Goal: Answer question/provide support

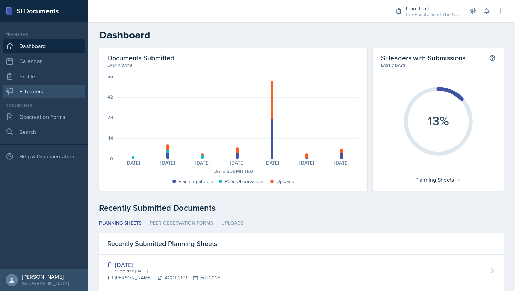
click at [55, 89] on link "Si leaders" at bounding box center [44, 92] width 83 height 14
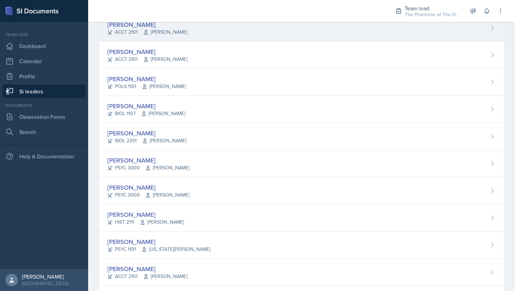
scroll to position [130, 0]
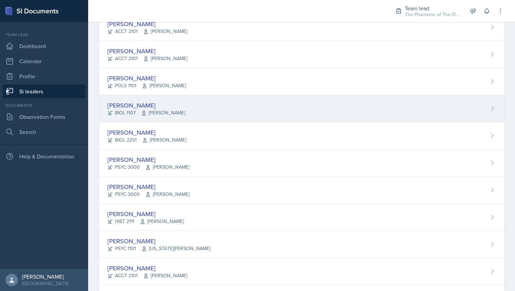
click at [182, 111] on div "[PERSON_NAME] BIOL 1107 [PERSON_NAME]" at bounding box center [301, 108] width 405 height 27
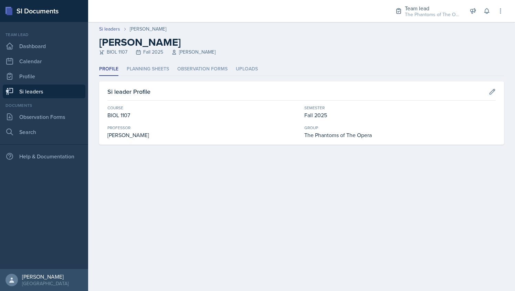
click at [155, 76] on div "Profile Planning Sheets Observation Forms Uploads Profile Planning Sheets Obser…" at bounding box center [301, 104] width 405 height 82
click at [150, 67] on li "Planning Sheets" at bounding box center [148, 69] width 42 height 13
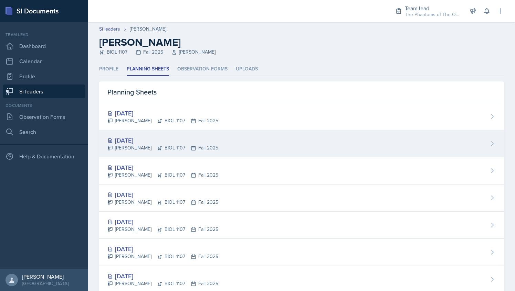
click at [247, 146] on div "[DATE] [PERSON_NAME] BIOL 1107 Fall 2025" at bounding box center [301, 143] width 405 height 27
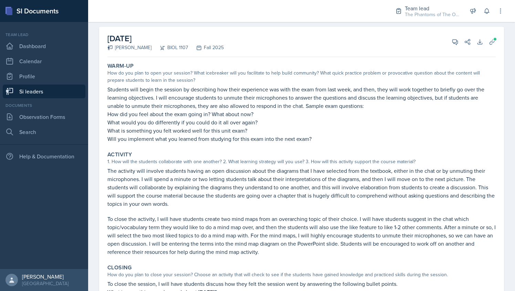
scroll to position [39, 0]
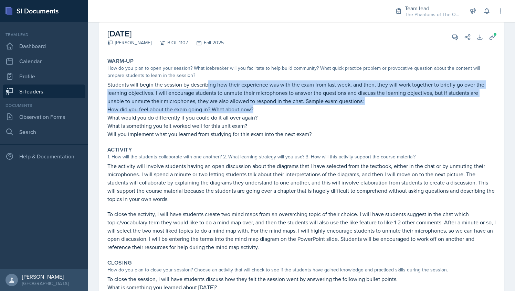
drag, startPoint x: 208, startPoint y: 85, endPoint x: 254, endPoint y: 110, distance: 51.9
click at [254, 110] on div "Students will begin the session by describing how their experience was with the…" at bounding box center [301, 110] width 388 height 58
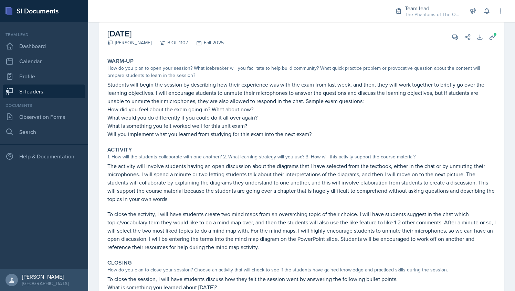
drag, startPoint x: 254, startPoint y: 110, endPoint x: 326, endPoint y: 129, distance: 74.5
click at [326, 129] on p "What is something you felt worked well for this unit exam?​" at bounding box center [301, 126] width 388 height 8
click at [451, 39] on icon at bounding box center [454, 37] width 7 height 7
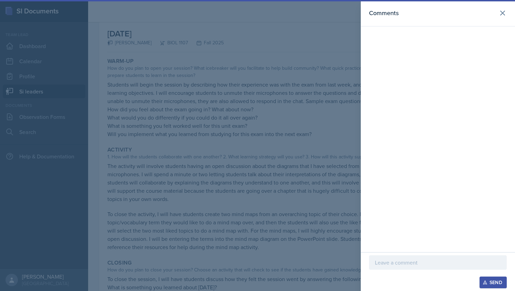
click at [392, 257] on div at bounding box center [438, 263] width 138 height 14
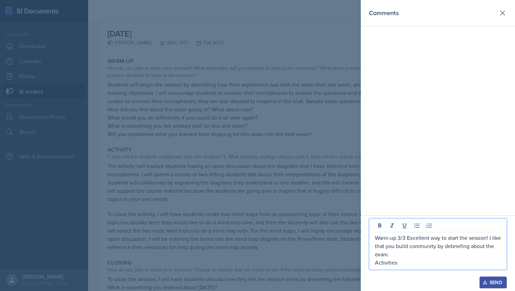
click at [310, 193] on div at bounding box center [257, 145] width 515 height 291
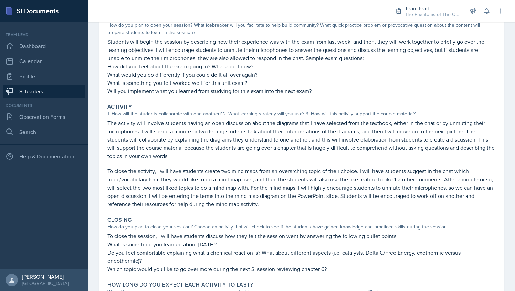
scroll to position [83, 0]
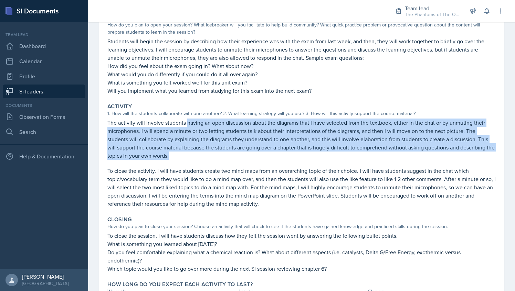
drag, startPoint x: 186, startPoint y: 122, endPoint x: 197, endPoint y: 158, distance: 38.0
click at [197, 158] on p "The activity will involve students having an open discussion about the diagrams…" at bounding box center [301, 139] width 388 height 41
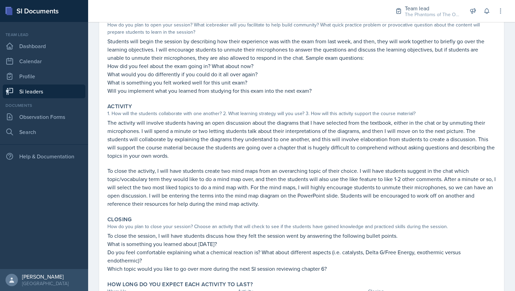
drag, startPoint x: 197, startPoint y: 158, endPoint x: 157, endPoint y: 182, distance: 46.9
click at [157, 182] on p "To close the activity, I will have students create two mind maps from an overar…" at bounding box center [301, 187] width 388 height 41
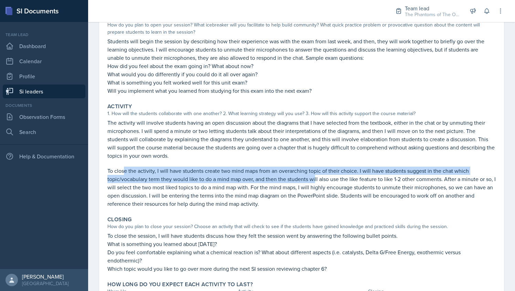
drag, startPoint x: 125, startPoint y: 173, endPoint x: 314, endPoint y: 179, distance: 189.3
click at [314, 179] on p "To close the activity, I will have students create two mind maps from an overar…" at bounding box center [301, 187] width 388 height 41
drag, startPoint x: 314, startPoint y: 179, endPoint x: 419, endPoint y: 89, distance: 138.6
click at [419, 89] on p "Will you implement what you learned from studying for this exam into the next e…" at bounding box center [301, 91] width 388 height 8
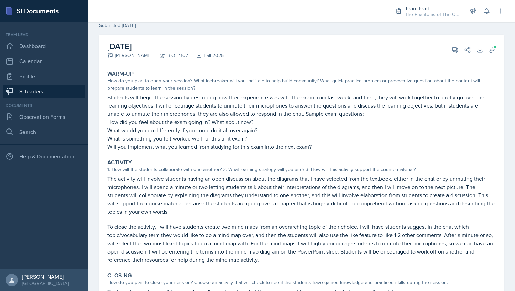
scroll to position [22, 0]
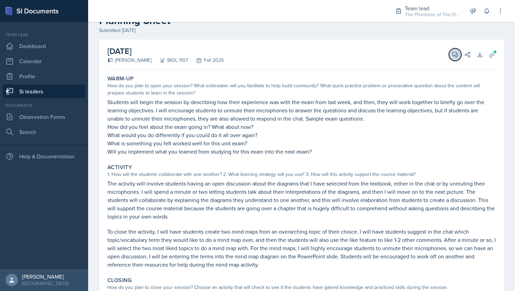
click at [451, 53] on icon at bounding box center [454, 54] width 7 height 7
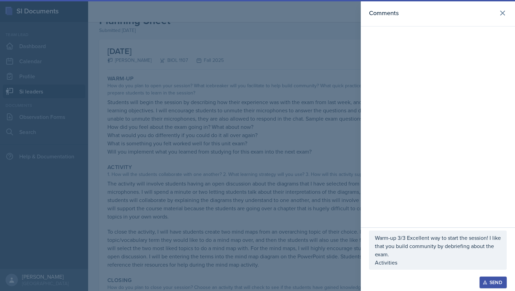
click at [417, 264] on p "Activities" at bounding box center [438, 263] width 126 height 8
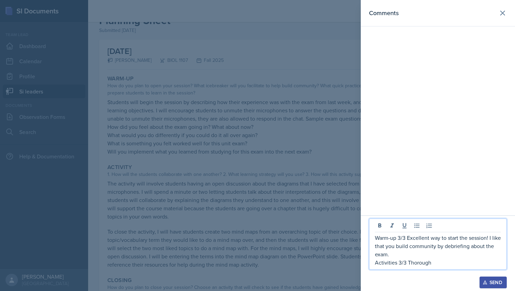
click at [439, 266] on p "Activities 3/3 Thorough" at bounding box center [438, 263] width 126 height 8
click at [468, 266] on p "Activities 3/3 Thorough explanation!" at bounding box center [438, 263] width 126 height 8
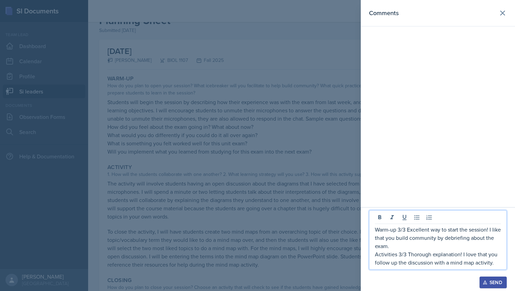
click at [498, 261] on p "Activities 3/3 Thorough explanation! I love that you follow up the discussion w…" at bounding box center [438, 258] width 126 height 17
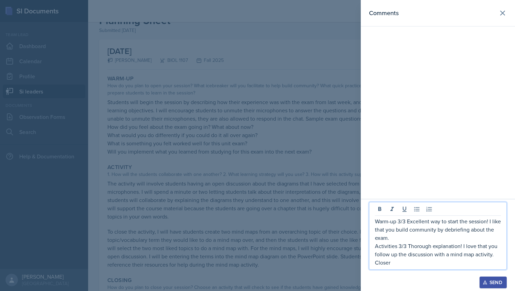
click at [310, 184] on div at bounding box center [257, 145] width 515 height 291
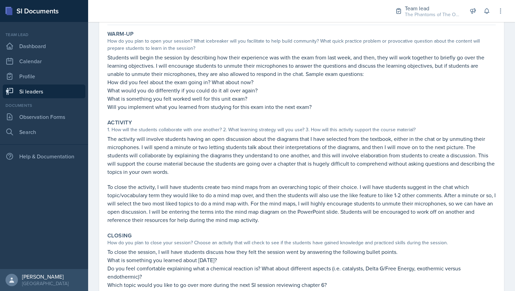
scroll to position [124, 0]
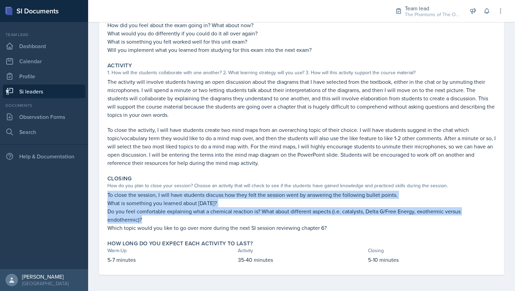
drag, startPoint x: 108, startPoint y: 194, endPoint x: 176, endPoint y: 217, distance: 72.5
click at [176, 217] on div "To close the session, I will have students discuss how they felt the session we…" at bounding box center [301, 211] width 388 height 41
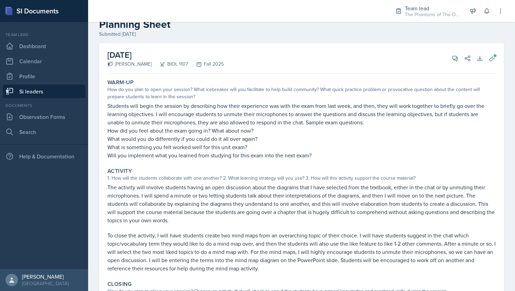
scroll to position [0, 0]
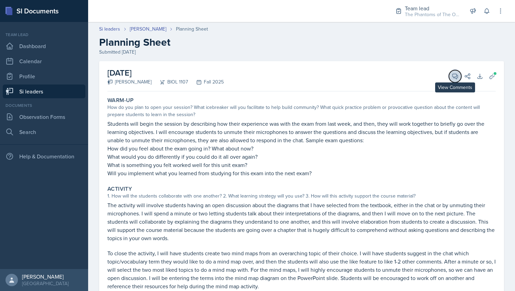
click at [452, 76] on icon at bounding box center [454, 76] width 5 height 5
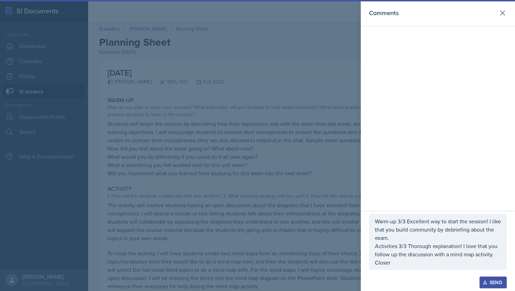
click at [401, 269] on div "Warm-up 3/3 Excellent way to start the session! I like that you build community…" at bounding box center [438, 242] width 138 height 56
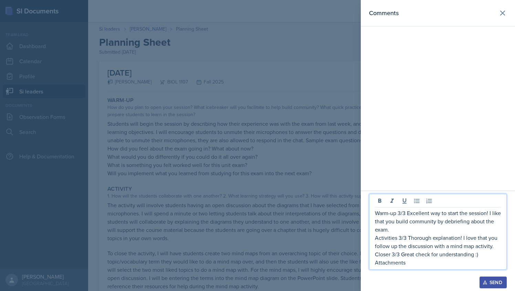
click at [351, 268] on div at bounding box center [257, 145] width 515 height 291
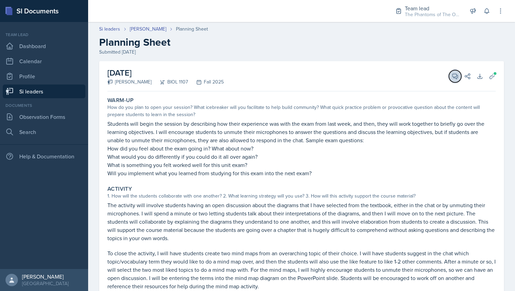
click at [451, 79] on icon at bounding box center [454, 76] width 7 height 7
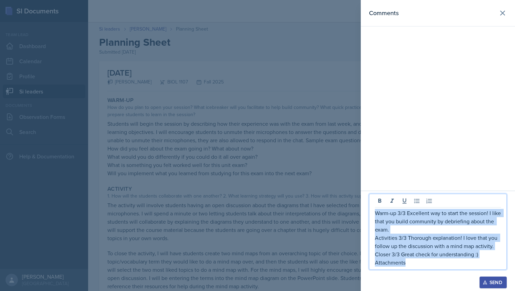
drag, startPoint x: 413, startPoint y: 266, endPoint x: 372, endPoint y: 214, distance: 65.9
click at [372, 214] on div "Warm-up 3/3 Excellent way to start the session! I like that you build community…" at bounding box center [438, 232] width 138 height 76
copy div "Warm-up 3/3 Excellent way to start the session! I like that you build community…"
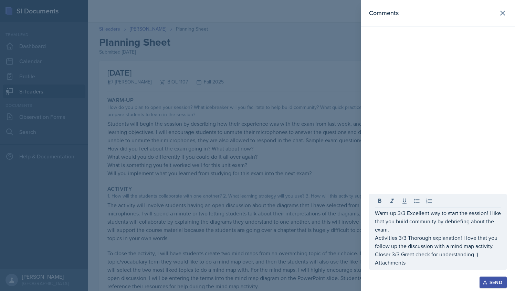
click at [301, 174] on div at bounding box center [257, 145] width 515 height 291
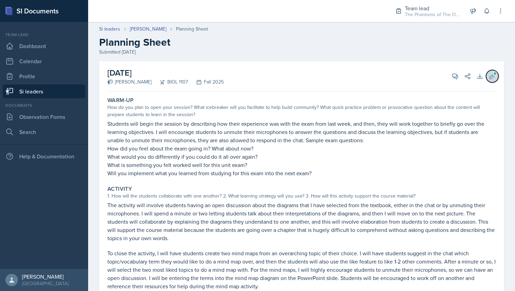
click at [493, 74] on span at bounding box center [495, 74] width 4 height 4
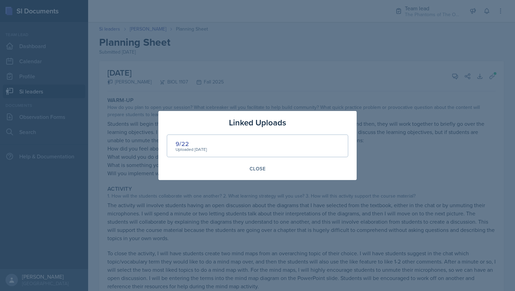
click at [311, 84] on div at bounding box center [257, 145] width 515 height 291
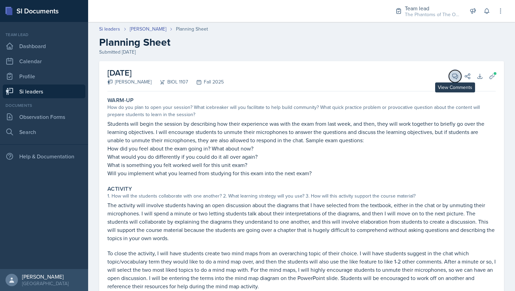
click at [451, 76] on icon at bounding box center [454, 76] width 7 height 7
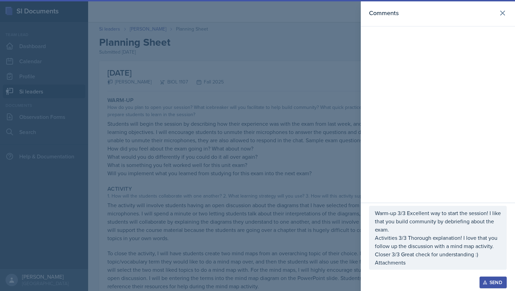
click at [422, 267] on p "Attachments" at bounding box center [438, 263] width 126 height 8
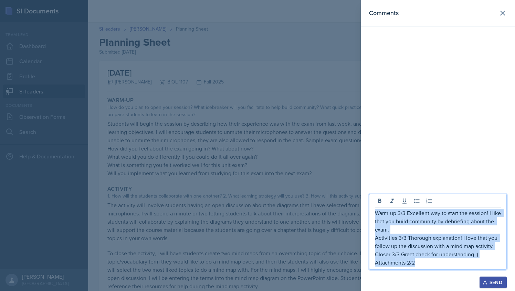
drag, startPoint x: 416, startPoint y: 264, endPoint x: 372, endPoint y: 210, distance: 69.5
click at [372, 210] on div "Warm-up 3/3 Excellent way to start the session! I like that you build community…" at bounding box center [438, 232] width 138 height 76
copy div "Warm-up 3/3 Excellent way to start the session! I like that you build community…"
click at [492, 283] on div "Send" at bounding box center [493, 283] width 18 height 6
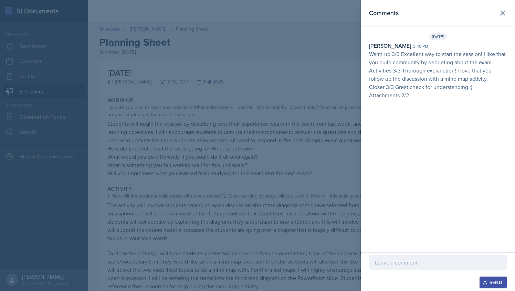
click at [201, 141] on div at bounding box center [257, 145] width 515 height 291
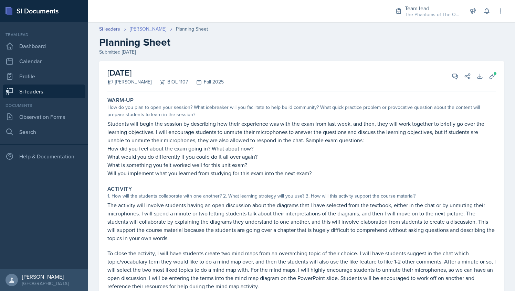
click at [147, 26] on link "[PERSON_NAME]" at bounding box center [148, 28] width 36 height 7
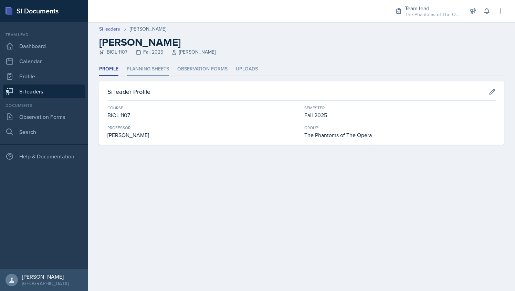
click at [149, 73] on li "Planning Sheets" at bounding box center [148, 69] width 42 height 13
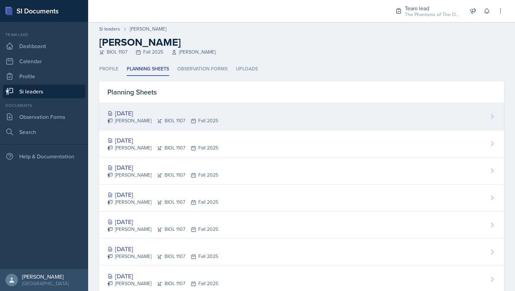
click at [180, 124] on div "[PERSON_NAME] BIOL 1107 Fall 2025" at bounding box center [162, 120] width 111 height 7
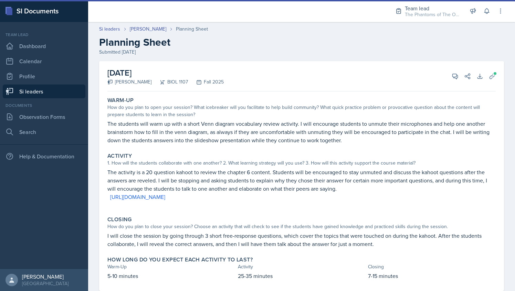
scroll to position [16, 0]
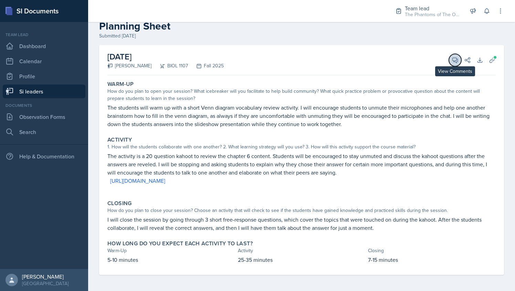
click at [451, 63] on icon at bounding box center [454, 60] width 7 height 7
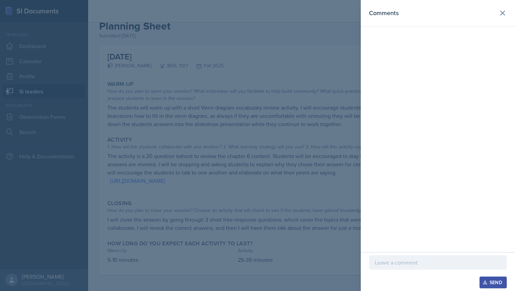
click at [396, 257] on div at bounding box center [438, 263] width 138 height 14
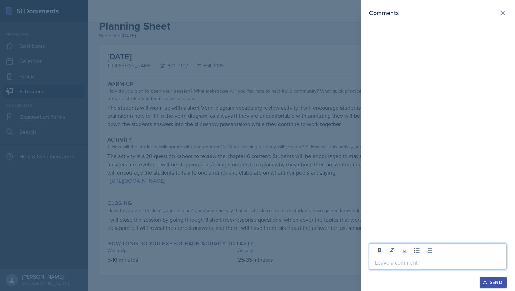
click at [254, 127] on div at bounding box center [257, 145] width 515 height 291
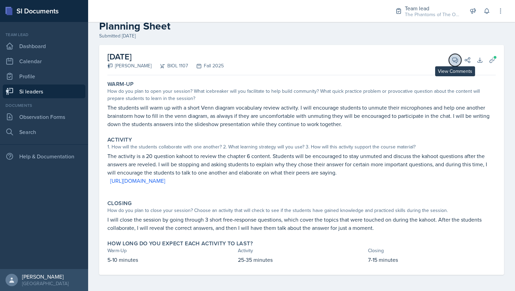
click at [449, 55] on button "View Comments" at bounding box center [455, 60] width 12 height 12
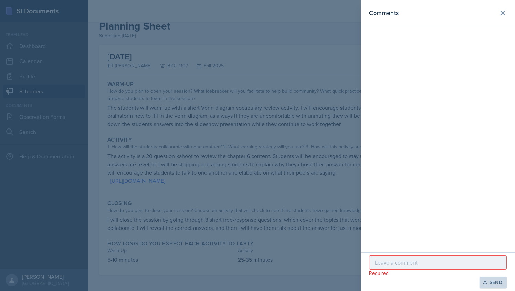
click at [387, 267] on div at bounding box center [438, 263] width 138 height 14
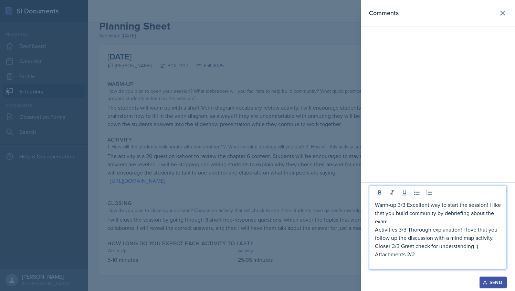
drag, startPoint x: 406, startPoint y: 206, endPoint x: 390, endPoint y: 222, distance: 22.9
click at [390, 222] on p "Warm-up 3/3 Excellent way to start the session! I like that you build community…" at bounding box center [438, 213] width 126 height 25
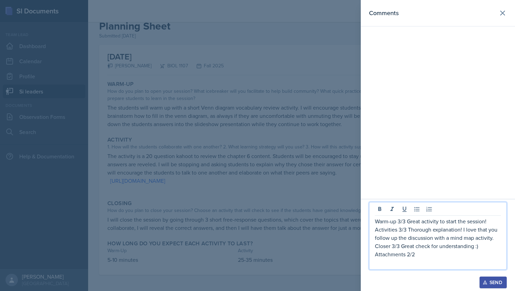
click at [396, 231] on p "Activities 3/3 Thorough explanation! I love that you follow up the discussion w…" at bounding box center [438, 234] width 126 height 17
drag, startPoint x: 403, startPoint y: 231, endPoint x: 495, endPoint y: 240, distance: 92.7
click at [495, 240] on p "Activity 3/3 Thorough explanation! I love that you follow up the discussion wit…" at bounding box center [438, 234] width 126 height 17
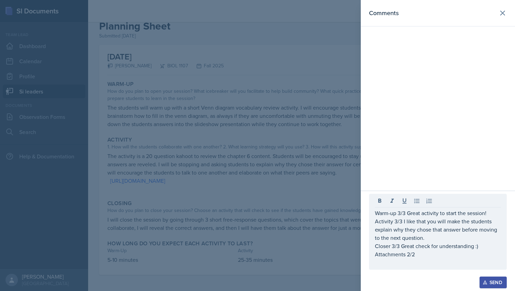
click at [282, 188] on div at bounding box center [257, 145] width 515 height 291
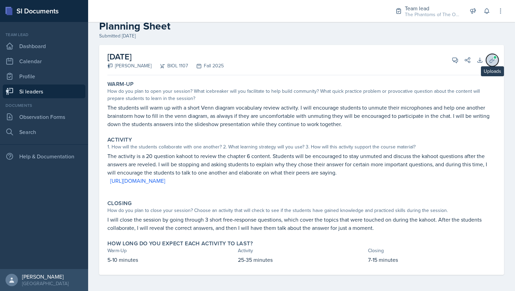
click at [489, 58] on icon at bounding box center [492, 60] width 7 height 7
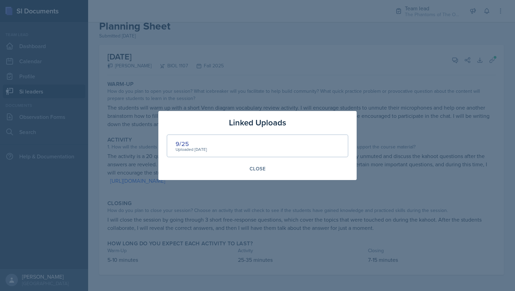
click at [359, 95] on div at bounding box center [257, 145] width 515 height 291
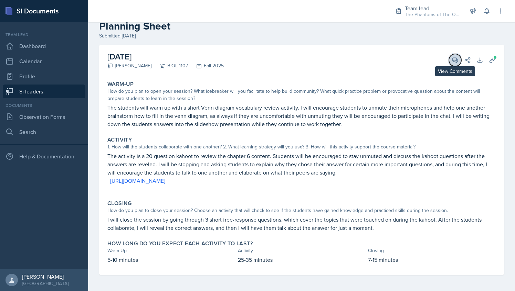
click at [452, 61] on icon at bounding box center [454, 60] width 5 height 5
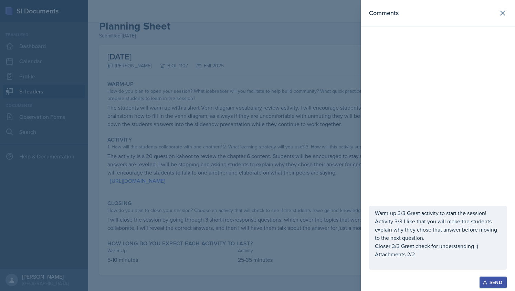
click at [459, 246] on p "Closer 3/3 Great check for understanding :)" at bounding box center [438, 246] width 126 height 8
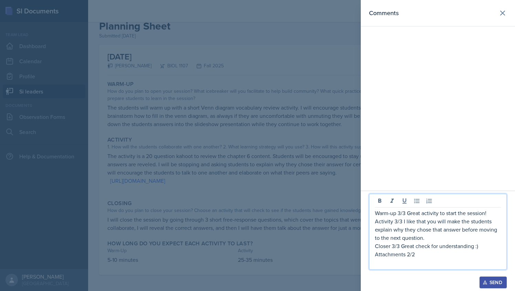
click at [431, 258] on p "Attachments 2/2" at bounding box center [438, 254] width 126 height 8
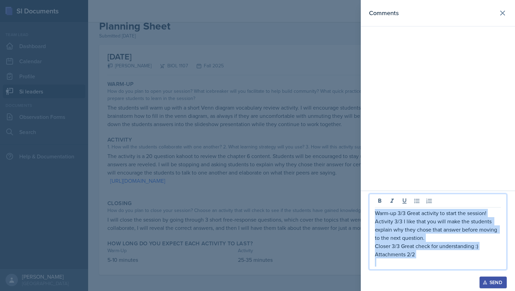
drag, startPoint x: 431, startPoint y: 258, endPoint x: 374, endPoint y: 215, distance: 71.7
click at [375, 215] on div "Warm-up 3/3 Great activity to start the session! Activity 3/3 I like that you w…" at bounding box center [438, 238] width 126 height 58
copy div "Warm-up 3/3 Great activity to start the session! Activity 3/3 I like that you w…"
click at [489, 284] on div "Send" at bounding box center [493, 283] width 18 height 6
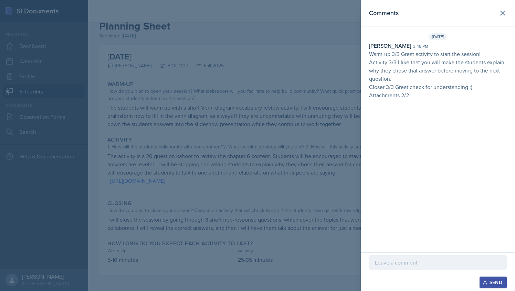
click at [268, 106] on div at bounding box center [257, 145] width 515 height 291
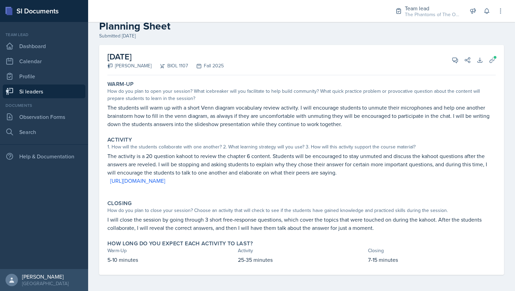
scroll to position [0, 0]
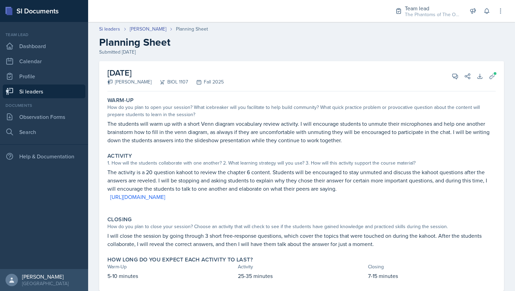
click at [38, 87] on link "Si leaders" at bounding box center [44, 92] width 83 height 14
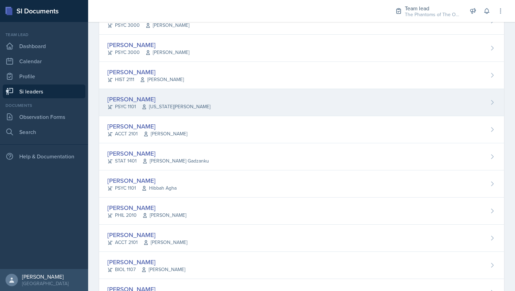
scroll to position [272, 0]
click at [204, 95] on div "[PERSON_NAME] PSYC 1101 [US_STATE][PERSON_NAME]" at bounding box center [301, 102] width 405 height 27
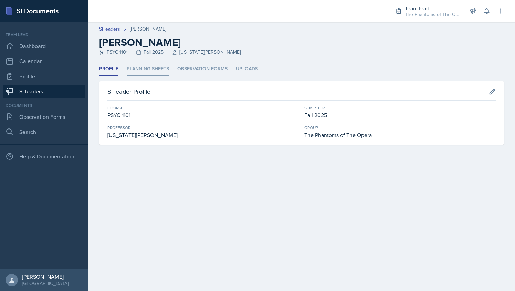
click at [149, 64] on li "Planning Sheets" at bounding box center [148, 69] width 42 height 13
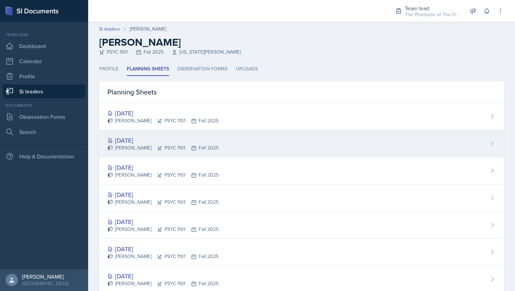
click at [159, 147] on div "[PERSON_NAME] PSYC 1101 Fall 2025" at bounding box center [162, 148] width 111 height 7
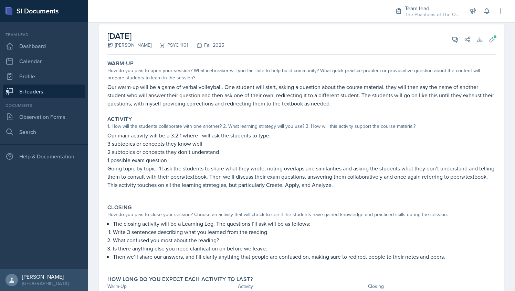
scroll to position [35, 0]
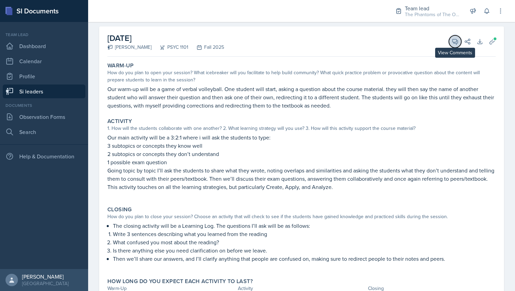
click at [451, 38] on icon at bounding box center [454, 41] width 7 height 7
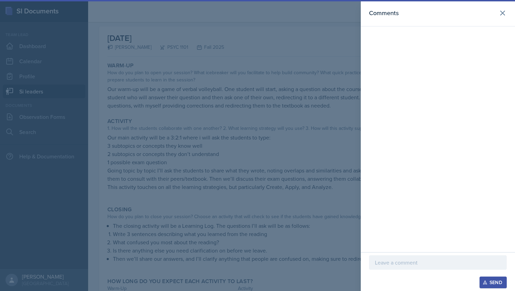
click at [387, 264] on p at bounding box center [438, 263] width 126 height 8
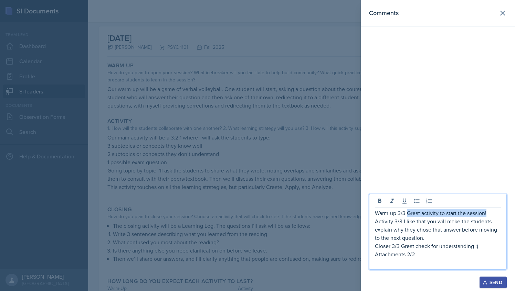
drag, startPoint x: 407, startPoint y: 213, endPoint x: 486, endPoint y: 214, distance: 79.5
click at [486, 214] on p "Warm-up 3/3 Great activity to start the session!" at bounding box center [438, 213] width 126 height 8
drag, startPoint x: 427, startPoint y: 239, endPoint x: 373, endPoint y: 229, distance: 54.3
click at [373, 229] on div "Warm-up 3/3 I love your creative warm-ups! Activity 3/3 I like that you will ma…" at bounding box center [438, 232] width 138 height 76
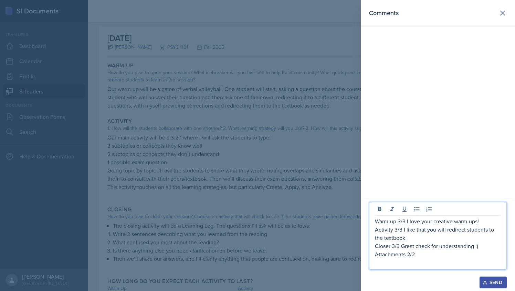
click at [487, 228] on p "Activity 3/3 I like that you will redirect students to the textbook" at bounding box center [438, 234] width 126 height 17
click at [440, 241] on p "Activity 3/3 I like that you will redirect student questions to the textbook" at bounding box center [438, 234] width 126 height 17
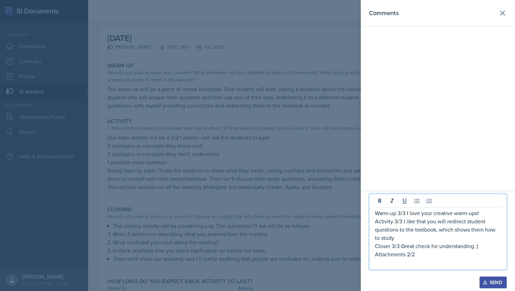
click at [457, 232] on p "Activity 3/3 I like that you will redirect student questions to the textbook, w…" at bounding box center [438, 229] width 126 height 25
drag, startPoint x: 479, startPoint y: 230, endPoint x: 488, endPoint y: 239, distance: 13.4
click at [488, 239] on p "Activity 3/3 I like that you will redirect student questions to the textbook, w…" at bounding box center [438, 229] width 126 height 25
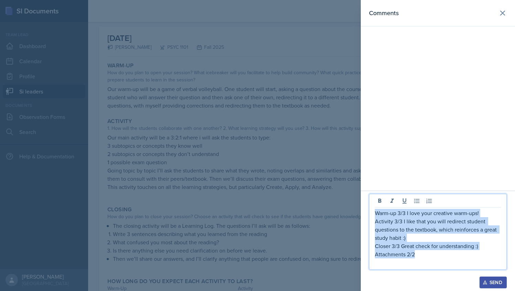
drag, startPoint x: 419, startPoint y: 256, endPoint x: 375, endPoint y: 214, distance: 61.1
click at [375, 214] on div "Warm-up 3/3 I love your creative warm-ups! Activity 3/3 I like that you will re…" at bounding box center [438, 238] width 126 height 58
copy div "Warm-up 3/3 I love your creative warm-ups! Activity 3/3 I like that you will re…"
click at [483, 282] on icon "button" at bounding box center [484, 282] width 5 height 5
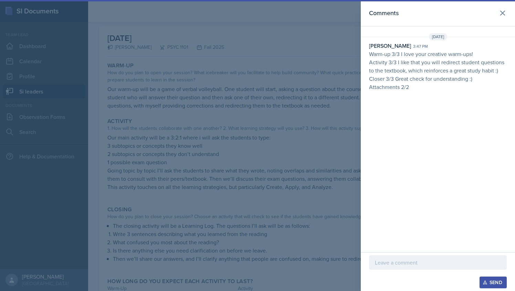
click at [288, 123] on div at bounding box center [257, 145] width 515 height 291
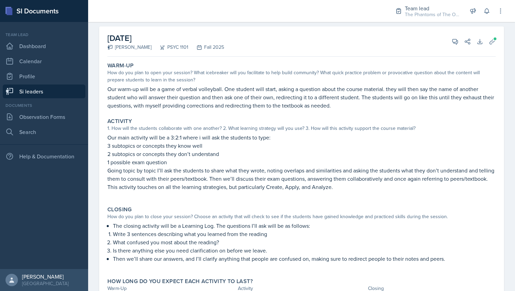
scroll to position [0, 0]
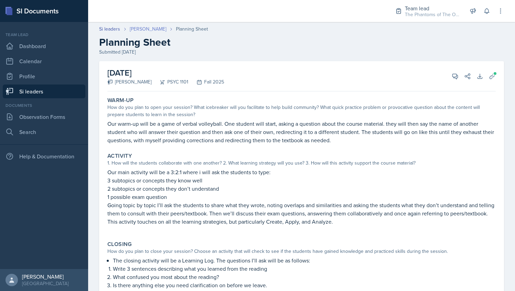
click at [141, 30] on link "[PERSON_NAME]" at bounding box center [148, 28] width 36 height 7
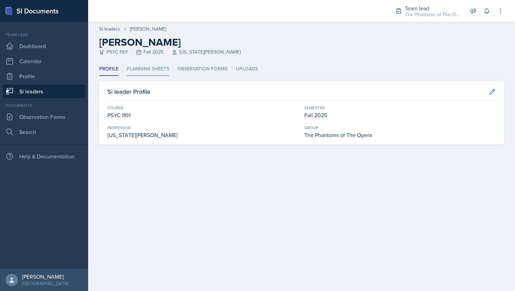
click at [161, 67] on li "Planning Sheets" at bounding box center [148, 69] width 42 height 13
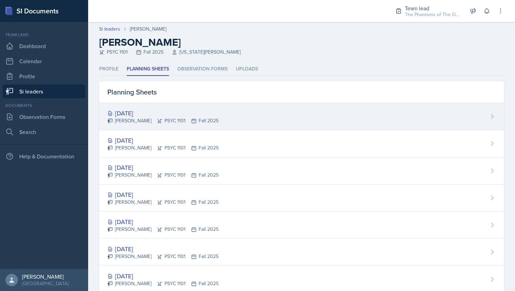
click at [192, 117] on div "[PERSON_NAME] PSYC 1101 Fall 2025" at bounding box center [162, 120] width 111 height 7
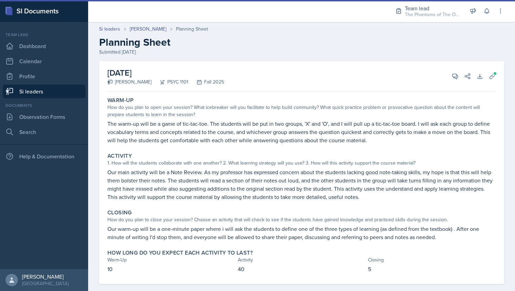
scroll to position [9, 0]
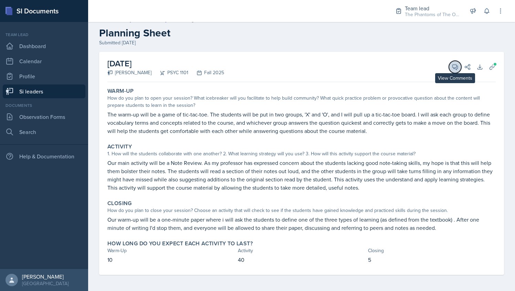
click at [456, 65] on span at bounding box center [457, 64] width 3 height 3
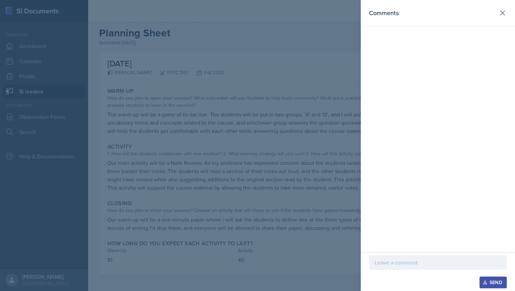
click at [287, 134] on div at bounding box center [257, 145] width 515 height 291
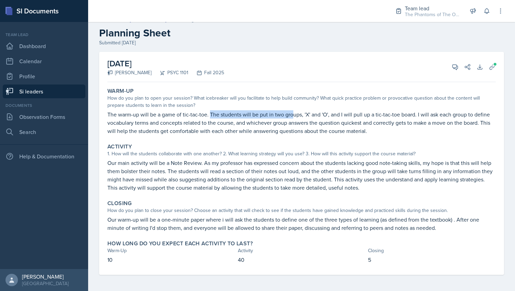
drag, startPoint x: 211, startPoint y: 116, endPoint x: 292, endPoint y: 117, distance: 81.2
click at [292, 117] on p "The warm-up will be a game of tic-tac-toe. The students will be put in two grou…" at bounding box center [301, 122] width 388 height 25
drag, startPoint x: 292, startPoint y: 117, endPoint x: 350, endPoint y: 120, distance: 58.2
click at [350, 120] on p "The warm-up will be a game of tic-tac-toe. The students will be put in two grou…" at bounding box center [301, 122] width 388 height 25
click at [454, 68] on button "View Comments" at bounding box center [455, 67] width 12 height 12
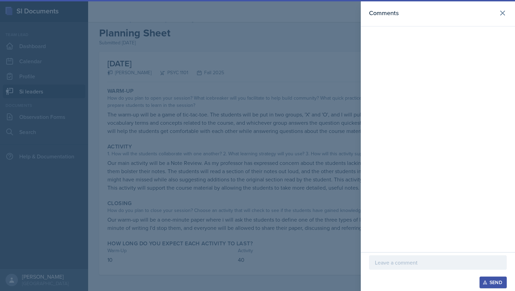
click at [408, 259] on p at bounding box center [438, 263] width 126 height 8
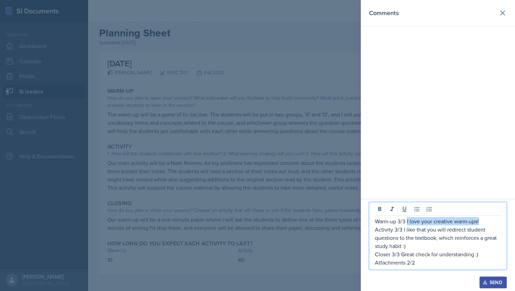
drag, startPoint x: 407, startPoint y: 222, endPoint x: 480, endPoint y: 220, distance: 73.0
click at [480, 220] on p "Warm-up 3/3 I love your creative warm-ups!" at bounding box center [438, 221] width 126 height 8
click at [316, 200] on div at bounding box center [257, 145] width 515 height 291
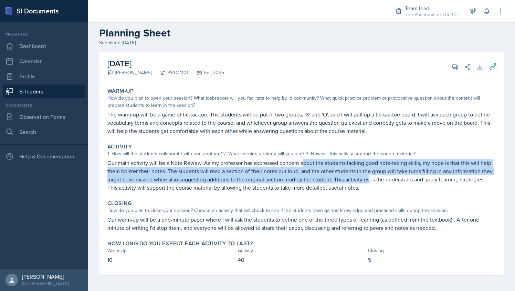
drag, startPoint x: 302, startPoint y: 162, endPoint x: 409, endPoint y: 181, distance: 108.6
click at [409, 181] on p "Our main activity will be a Note Review. As my professor has expressed concern …" at bounding box center [301, 175] width 388 height 33
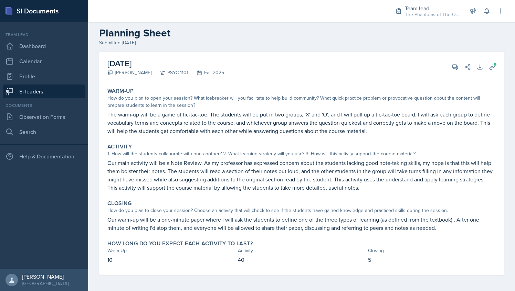
drag, startPoint x: 409, startPoint y: 181, endPoint x: 426, endPoint y: 193, distance: 20.4
click at [426, 193] on div "Activity 1. How will the students collaborate with one another? 2. What learnin…" at bounding box center [302, 168] width 394 height 54
click at [456, 65] on span at bounding box center [457, 64] width 3 height 3
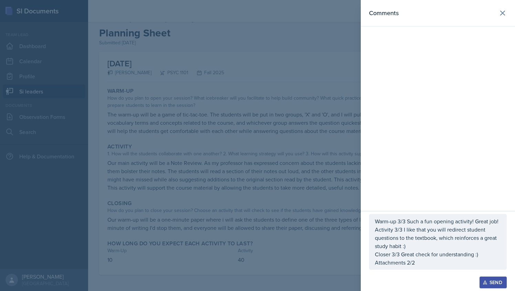
click at [274, 193] on div at bounding box center [257, 145] width 515 height 291
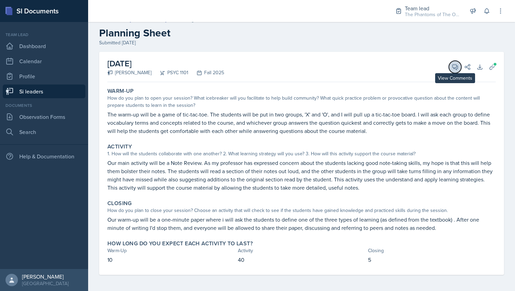
click at [451, 66] on icon at bounding box center [454, 67] width 7 height 7
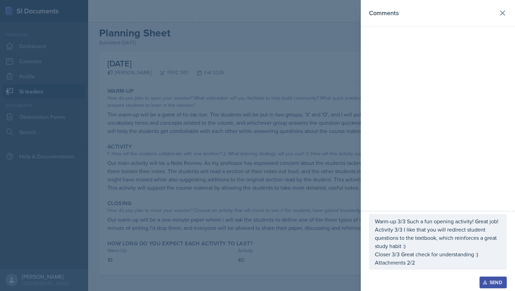
click at [397, 230] on p "Activity 3/3 I like that you will redirect student questions to the textbook, w…" at bounding box center [438, 238] width 126 height 25
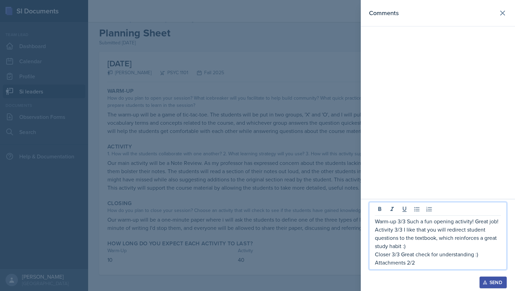
click at [396, 229] on p "Activity 3/3 I like that you will redirect student questions to the textbook, w…" at bounding box center [438, 238] width 126 height 25
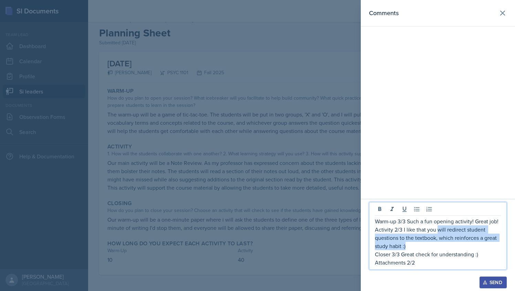
drag, startPoint x: 437, startPoint y: 229, endPoint x: 406, endPoint y: 246, distance: 35.6
click at [406, 246] on p "Activity 2/3 I like that you will redirect student questions to the textbook, w…" at bounding box center [438, 238] width 126 height 25
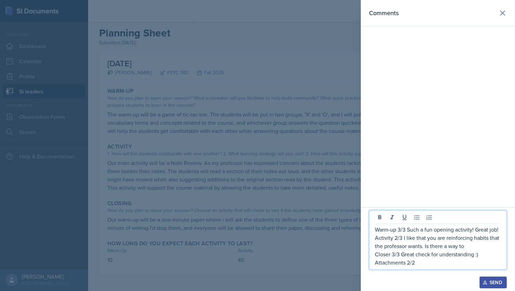
click at [395, 239] on p "Activity 2/3 I like that you are reinforcing habits that the professor wants. I…" at bounding box center [438, 242] width 126 height 17
click at [468, 249] on p "Activity #/3 I like that you are reinforcing habits that the professor wants. I…" at bounding box center [438, 242] width 126 height 17
click at [327, 233] on div at bounding box center [257, 145] width 515 height 291
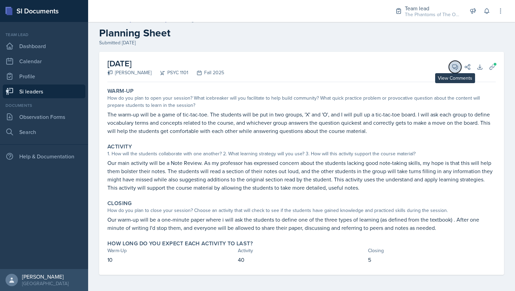
click at [449, 64] on button "View Comments" at bounding box center [455, 67] width 12 height 12
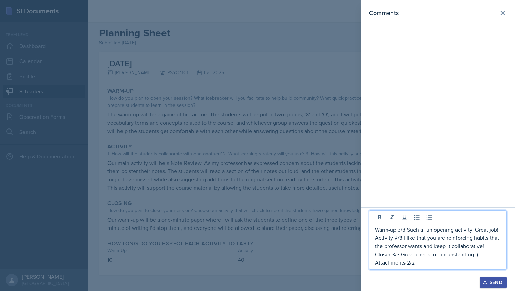
click at [424, 265] on p "Attachments 2/2" at bounding box center [438, 263] width 126 height 8
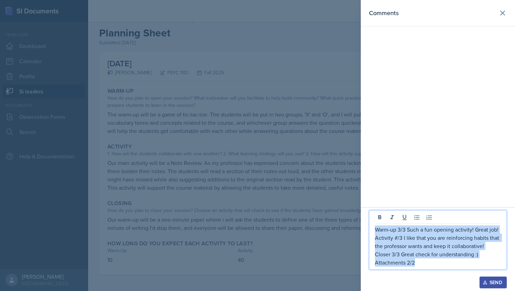
drag, startPoint x: 423, startPoint y: 264, endPoint x: 374, endPoint y: 231, distance: 59.7
click at [374, 231] on div "Warm-up 3/3 Such a fun opening activity! Great job! Activity #/3 I like that yo…" at bounding box center [438, 241] width 138 height 60
click at [403, 248] on p "Activity #/3 I like that you are reinforcing habits that the professor wants an…" at bounding box center [438, 242] width 126 height 17
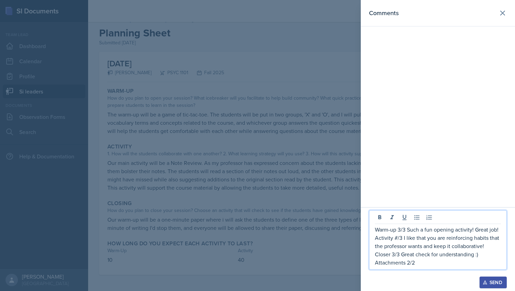
click at [397, 239] on p "Activity #/3 I like that you are reinforcing habits that the professor wants an…" at bounding box center [438, 242] width 126 height 17
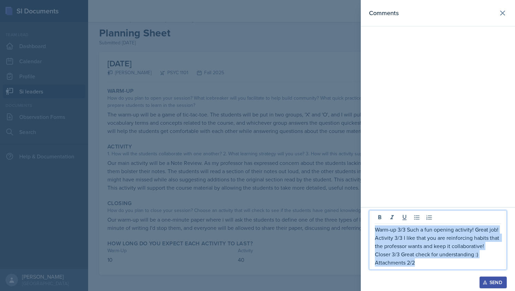
drag, startPoint x: 420, startPoint y: 262, endPoint x: 372, endPoint y: 231, distance: 57.3
click at [372, 231] on div "Warm-up 3/3 Such a fun opening activity! Great job! Activity 3/3 I like that yo…" at bounding box center [438, 241] width 138 height 60
copy div "Warm-up 3/3 Such a fun opening activity! Great job! Activity 3/3 I like that yo…"
click at [500, 282] on div "Send" at bounding box center [493, 283] width 18 height 6
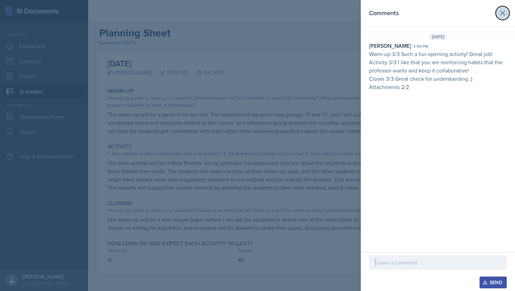
click at [502, 12] on icon at bounding box center [502, 13] width 8 height 8
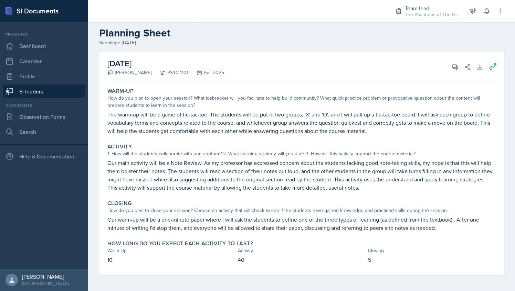
click at [62, 92] on link "Si leaders" at bounding box center [44, 92] width 83 height 14
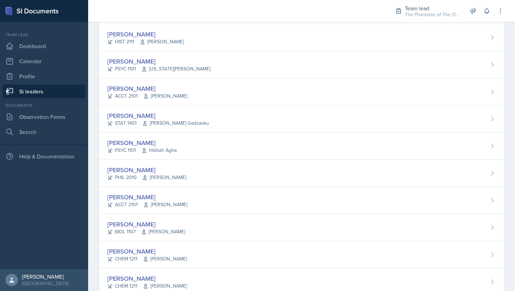
scroll to position [310, 0]
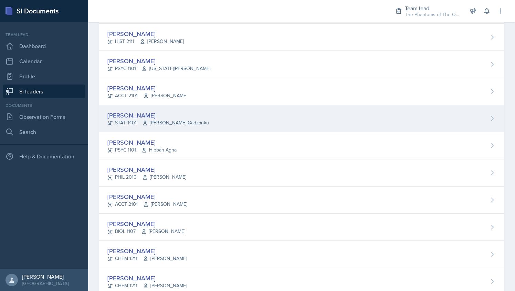
click at [196, 105] on div "[PERSON_NAME] STAT 1401 [PERSON_NAME] Gadzanku" at bounding box center [301, 118] width 405 height 27
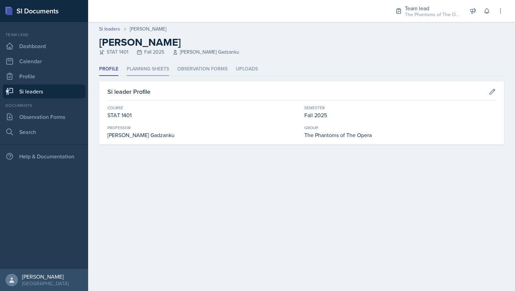
click at [153, 72] on li "Planning Sheets" at bounding box center [148, 69] width 42 height 13
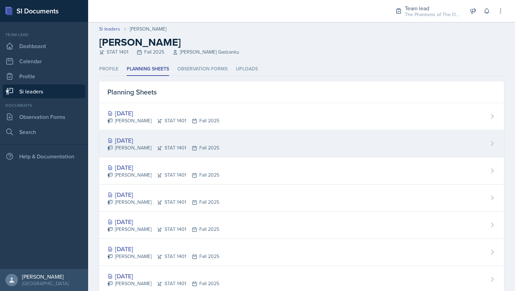
click at [212, 148] on div "[DATE] [PERSON_NAME] STAT 1401 Fall 2025" at bounding box center [301, 143] width 405 height 27
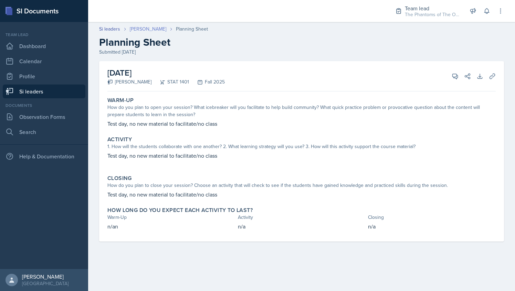
click at [145, 30] on link "[PERSON_NAME]" at bounding box center [148, 28] width 36 height 7
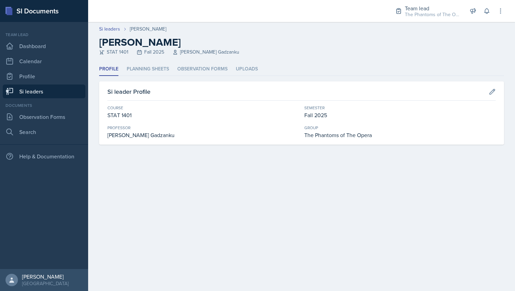
click at [169, 67] on ul "Profile Planning Sheets Observation Forms Uploads" at bounding box center [301, 69] width 405 height 13
click at [161, 68] on li "Planning Sheets" at bounding box center [148, 69] width 42 height 13
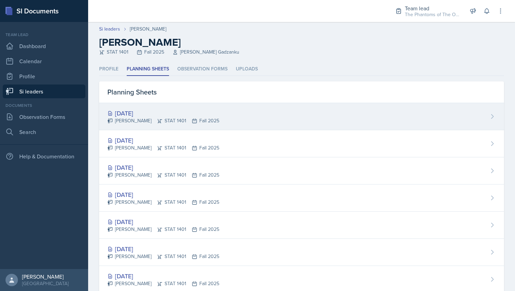
click at [165, 107] on div "[DATE] [PERSON_NAME] STAT 1401 Fall 2025" at bounding box center [301, 116] width 405 height 27
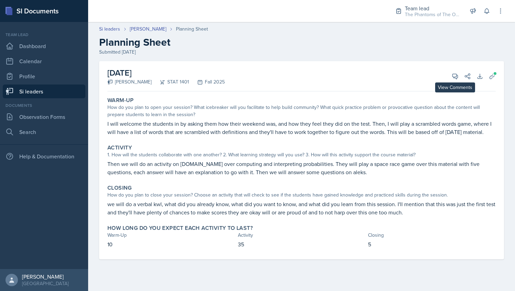
drag, startPoint x: 456, startPoint y: 74, endPoint x: 425, endPoint y: 42, distance: 44.3
click at [425, 42] on h2 "Planning Sheet" at bounding box center [301, 42] width 405 height 12
click at [457, 79] on icon at bounding box center [454, 76] width 7 height 7
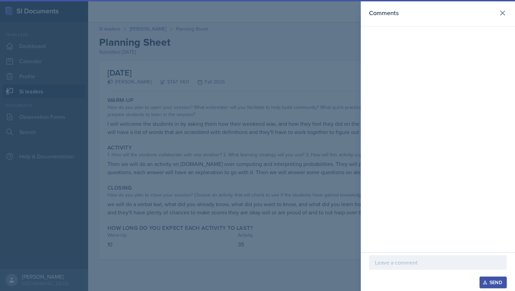
click at [400, 267] on p at bounding box center [438, 263] width 126 height 8
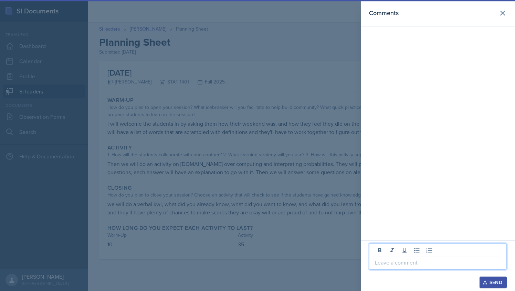
paste div
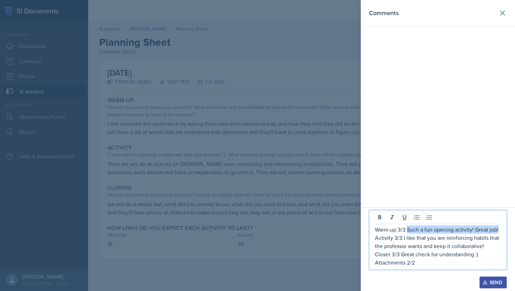
drag, startPoint x: 406, startPoint y: 229, endPoint x: 502, endPoint y: 231, distance: 96.3
click at [502, 231] on div "Warm-up 3/3 Such a fun opening activity! Great job! Activity 3/3 I like that yo…" at bounding box center [438, 241] width 138 height 60
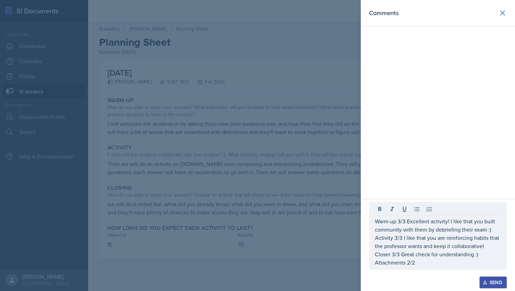
click at [275, 125] on div at bounding box center [257, 145] width 515 height 291
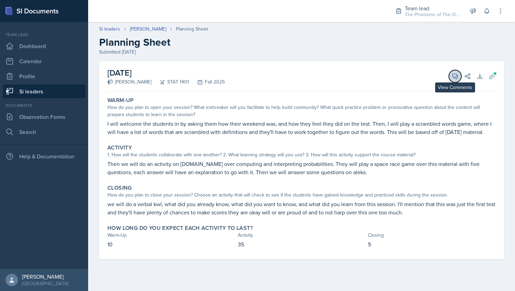
click at [451, 73] on button "View Comments" at bounding box center [455, 76] width 12 height 12
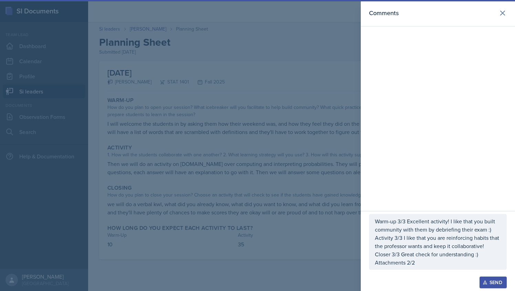
click at [287, 120] on div at bounding box center [257, 145] width 515 height 291
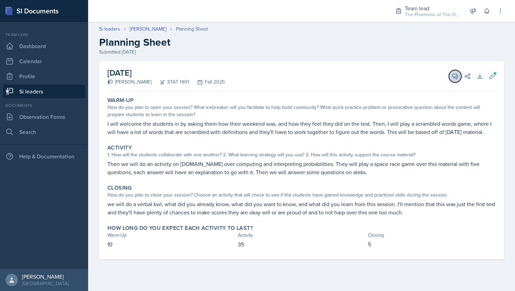
click at [450, 74] on button "View Comments" at bounding box center [455, 76] width 12 height 12
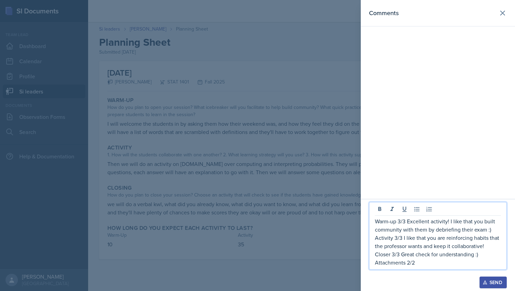
click at [397, 239] on p "Activity 3/3 I like that you are reinforcing habits that the professor wants an…" at bounding box center [438, 242] width 126 height 17
drag, startPoint x: 434, startPoint y: 238, endPoint x: 493, endPoint y: 248, distance: 60.6
click at [493, 248] on p "Activity 1/3 I like that you are reinforcing habits that the professor wants an…" at bounding box center [438, 242] width 126 height 17
click at [296, 164] on div at bounding box center [257, 145] width 515 height 291
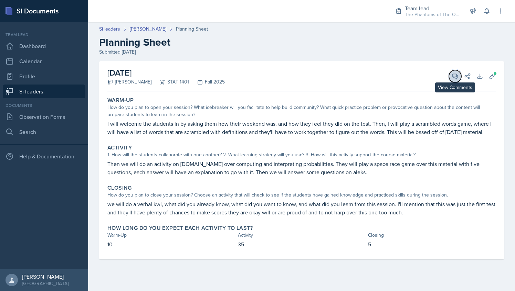
click at [455, 78] on icon at bounding box center [454, 76] width 7 height 7
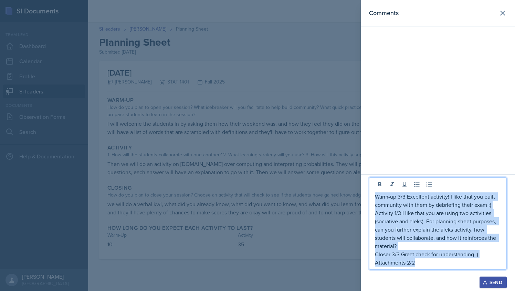
drag, startPoint x: 422, startPoint y: 266, endPoint x: 372, endPoint y: 195, distance: 86.5
click at [372, 195] on div "Warm-up 3/3 Excellent activity! I like that you built community with them by de…" at bounding box center [438, 224] width 138 height 93
copy div "Warm-up 3/3 Excellent activity! I like that you built community with them by de…"
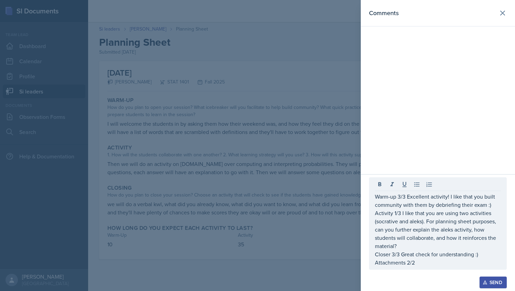
click at [263, 79] on div at bounding box center [257, 145] width 515 height 291
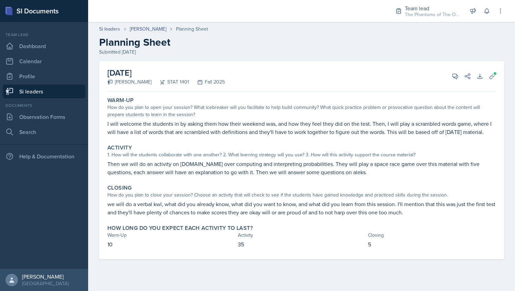
click at [47, 90] on link "Si leaders" at bounding box center [44, 92] width 83 height 14
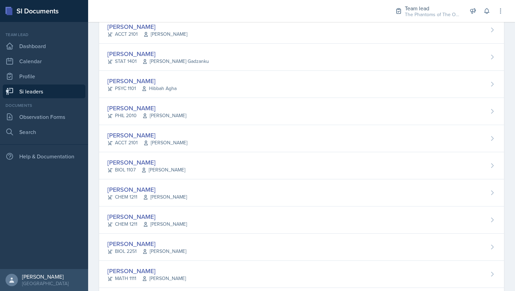
scroll to position [372, 0]
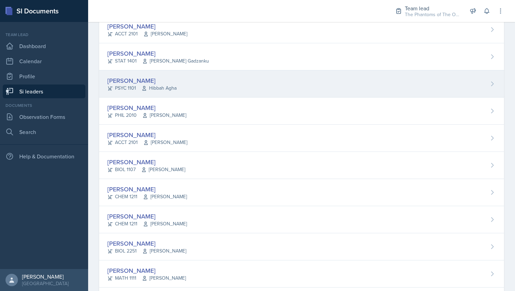
click at [207, 75] on div "[PERSON_NAME] PSYC 1101 Hibbah Agha" at bounding box center [301, 84] width 405 height 27
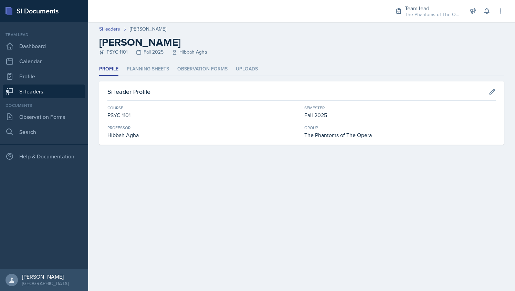
click at [157, 62] on header "Si leaders [PERSON_NAME] [PERSON_NAME] PSYC 1101 Fall 2025 Hibbah Agha" at bounding box center [301, 42] width 427 height 41
click at [160, 65] on li "Planning Sheets" at bounding box center [148, 69] width 42 height 13
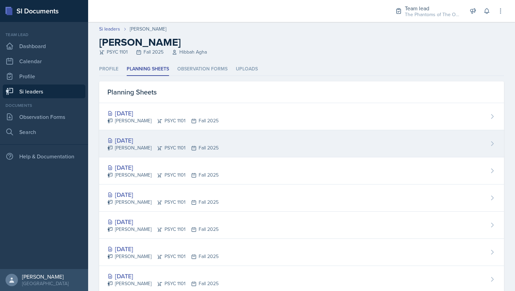
click at [189, 140] on div "[DATE]" at bounding box center [162, 140] width 111 height 9
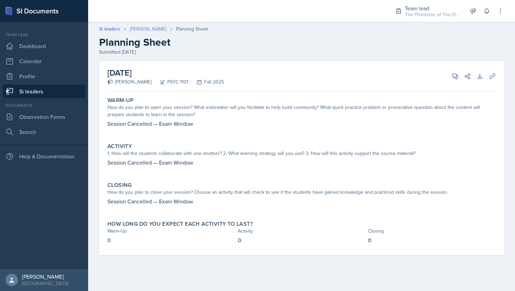
click at [138, 30] on link "[PERSON_NAME]" at bounding box center [148, 28] width 36 height 7
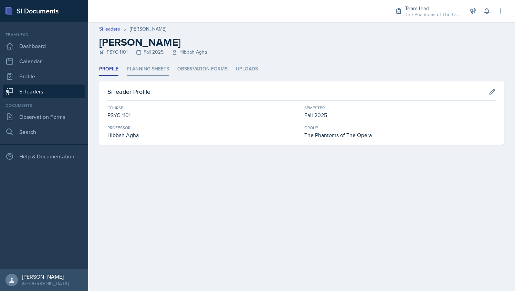
click at [159, 67] on li "Planning Sheets" at bounding box center [148, 69] width 42 height 13
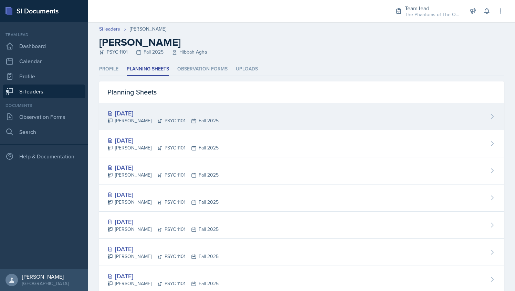
click at [199, 114] on div "[DATE]" at bounding box center [162, 113] width 111 height 9
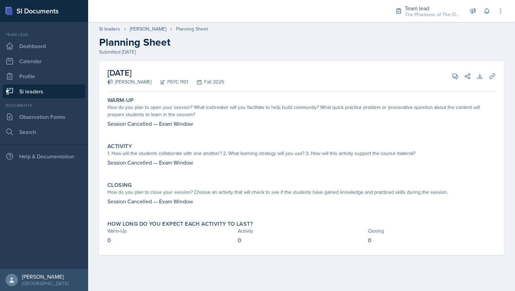
click at [46, 92] on link "Si leaders" at bounding box center [44, 92] width 83 height 14
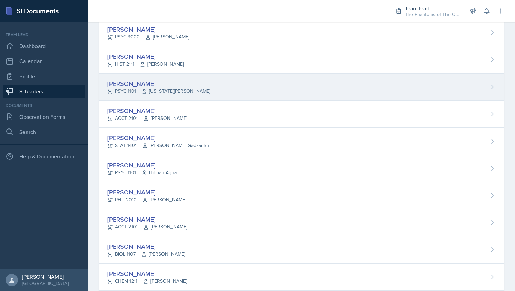
scroll to position [293, 0]
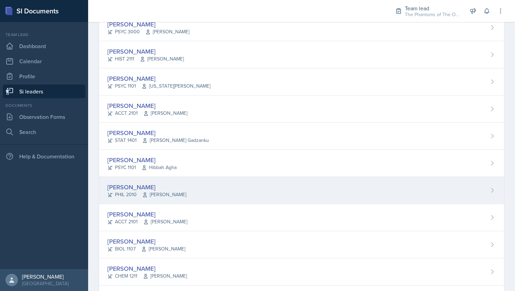
click at [185, 186] on div "[PERSON_NAME] PHIL 2010 [PERSON_NAME]" at bounding box center [301, 190] width 405 height 27
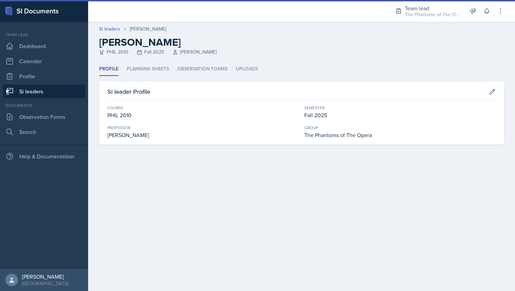
click at [149, 76] on div "Profile Planning Sheets Observation Forms Uploads Profile Planning Sheets Obser…" at bounding box center [301, 104] width 405 height 82
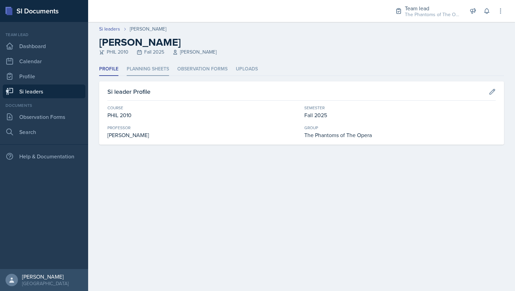
click at [148, 75] on li "Planning Sheets" at bounding box center [148, 69] width 42 height 13
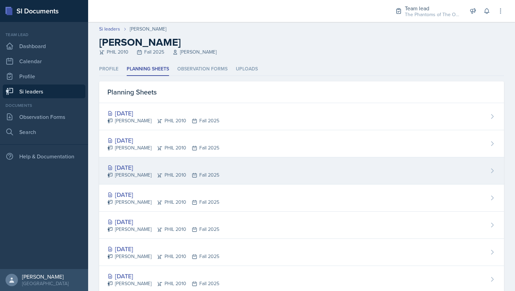
scroll to position [44, 0]
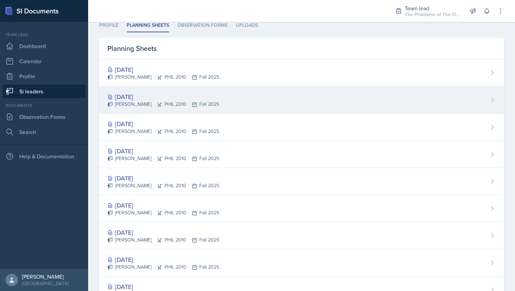
click at [181, 98] on div "[DATE]" at bounding box center [163, 96] width 112 height 9
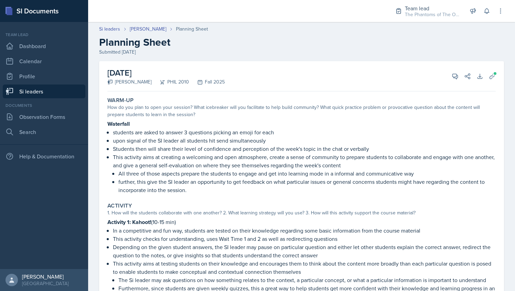
click at [451, 67] on div "[DATE] [PERSON_NAME] PHIL 2010 Fall 2025 View Comments Comments Send Share Down…" at bounding box center [301, 76] width 388 height 30
click at [451, 70] on button "View Comments" at bounding box center [455, 76] width 12 height 12
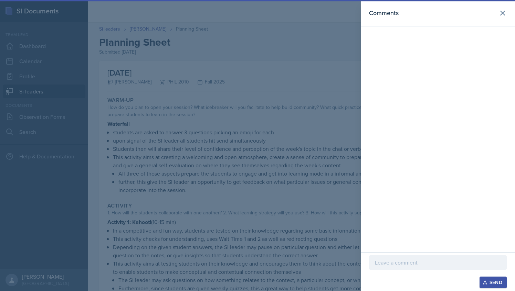
click at [419, 257] on div at bounding box center [438, 263] width 138 height 14
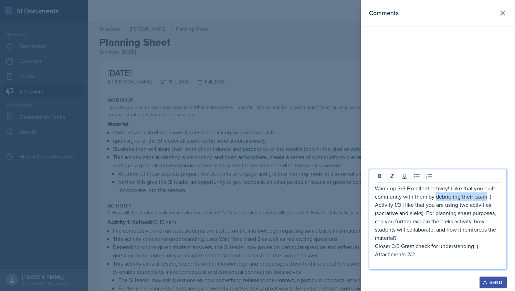
drag, startPoint x: 435, startPoint y: 197, endPoint x: 486, endPoint y: 196, distance: 50.6
click at [486, 196] on p "Warm-up 3/3 Excellent activity! I like that you built community with them by de…" at bounding box center [438, 192] width 126 height 17
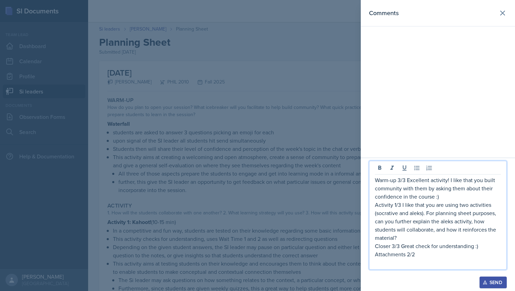
click at [281, 200] on div at bounding box center [257, 145] width 515 height 291
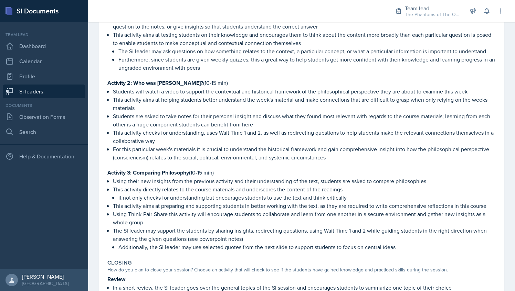
scroll to position [229, 0]
click at [246, 115] on p "Students are asked to take notes for their personal insight and discuss what th…" at bounding box center [304, 121] width 383 height 17
click at [205, 115] on p "Students are asked to take notes for their personal insight and discuss what th…" at bounding box center [304, 121] width 383 height 17
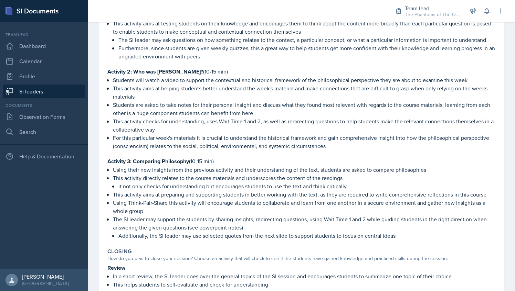
scroll to position [242, 0]
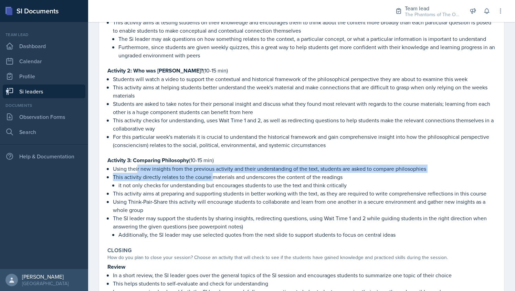
drag, startPoint x: 137, startPoint y: 167, endPoint x: 213, endPoint y: 179, distance: 77.4
click at [213, 179] on ul "Using their new insights from the previous activity and their understanding of …" at bounding box center [304, 202] width 383 height 74
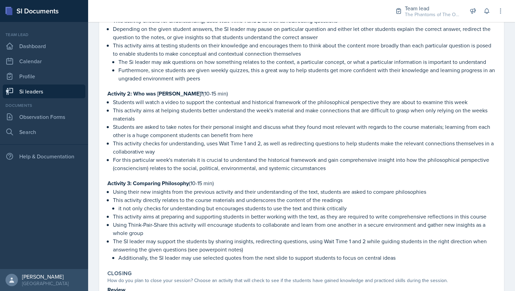
click at [195, 87] on p at bounding box center [301, 86] width 388 height 7
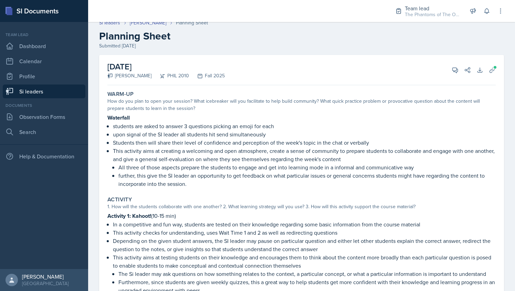
scroll to position [4, 0]
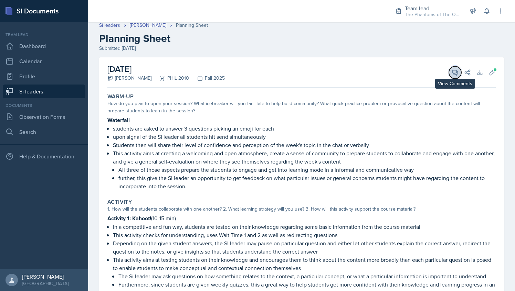
click at [449, 67] on button "View Comments" at bounding box center [455, 72] width 12 height 12
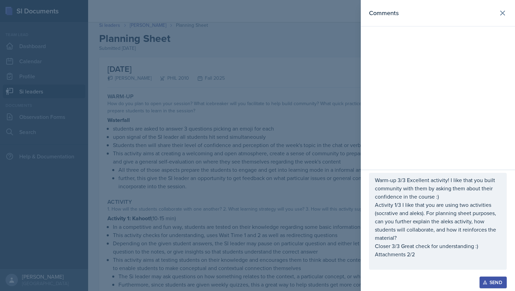
click at [396, 204] on p "Activity 1/3 I like that you are using two activities (socrative and aleks). Fo…" at bounding box center [438, 221] width 126 height 41
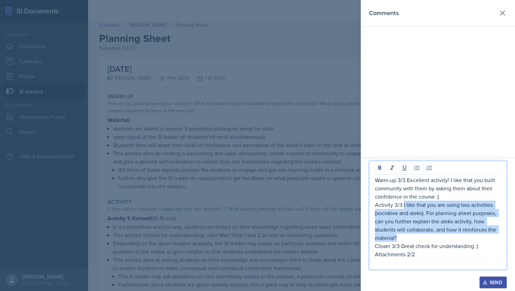
drag, startPoint x: 402, startPoint y: 205, endPoint x: 492, endPoint y: 237, distance: 96.0
click at [492, 237] on p "Activity 3/3 I like that you are using two activities (socrative and aleks). Fo…" at bounding box center [438, 221] width 126 height 41
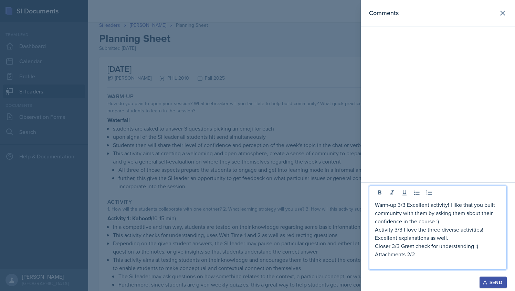
click at [263, 191] on div at bounding box center [257, 145] width 515 height 291
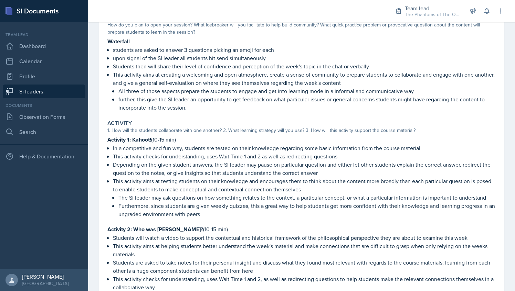
scroll to position [0, 0]
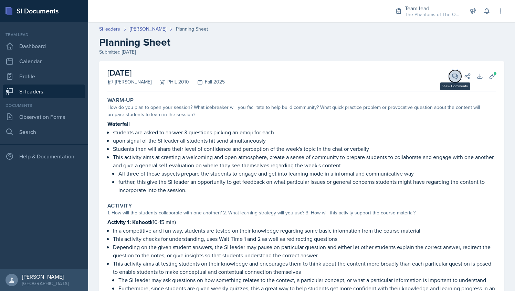
click at [452, 74] on icon at bounding box center [454, 76] width 5 height 5
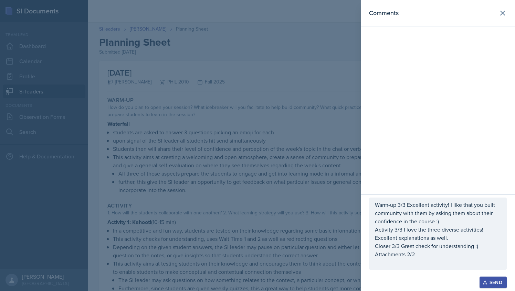
click at [429, 257] on p "Attachments 2/2" at bounding box center [438, 254] width 126 height 8
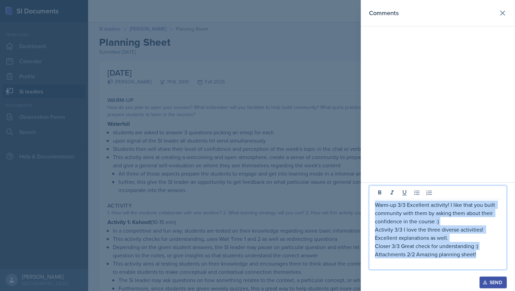
drag, startPoint x: 480, startPoint y: 257, endPoint x: 371, endPoint y: 206, distance: 120.4
click at [371, 206] on div "Warm-up 3/3 Excellent activity! I like that you built community with them by as…" at bounding box center [438, 228] width 138 height 84
copy div "Warm-up 3/3 Excellent activity! I like that you built community with them by as…"
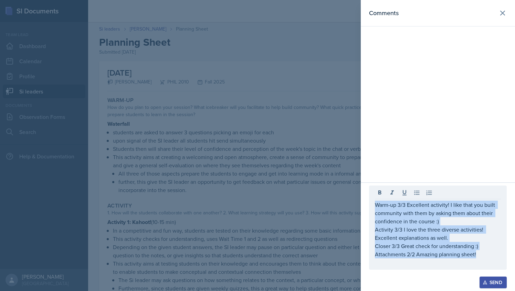
click at [491, 280] on div "Send" at bounding box center [493, 283] width 18 height 6
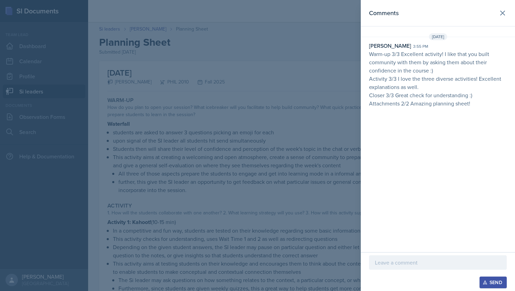
click at [213, 150] on div at bounding box center [257, 145] width 515 height 291
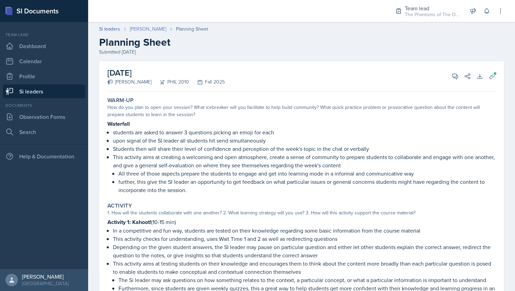
click at [136, 28] on link "[PERSON_NAME]" at bounding box center [148, 28] width 36 height 7
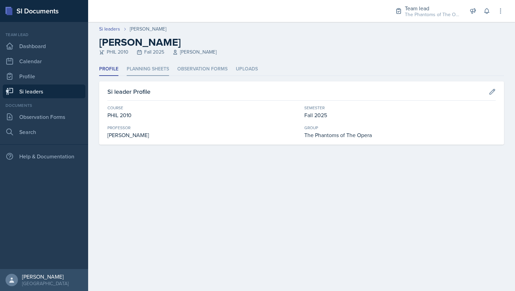
click at [156, 66] on li "Planning Sheets" at bounding box center [148, 69] width 42 height 13
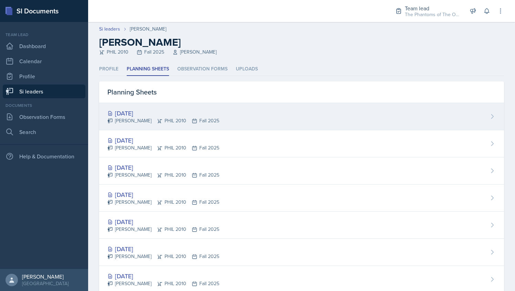
click at [173, 113] on div "[DATE]" at bounding box center [163, 113] width 112 height 9
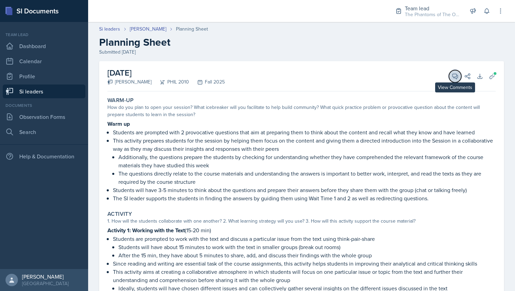
click at [449, 81] on button "View Comments" at bounding box center [455, 76] width 12 height 12
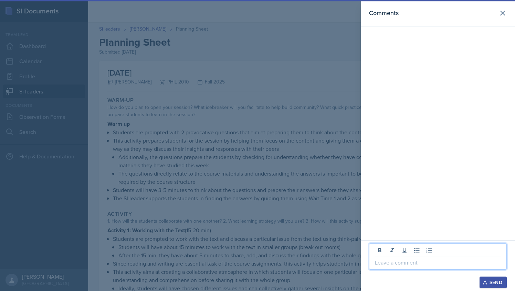
click at [402, 261] on p at bounding box center [438, 263] width 126 height 8
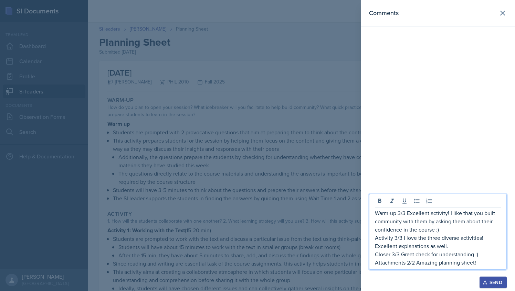
click at [451, 228] on p "Warm-up 3/3 Excellent activity! I like that you built community with them by as…" at bounding box center [438, 221] width 126 height 25
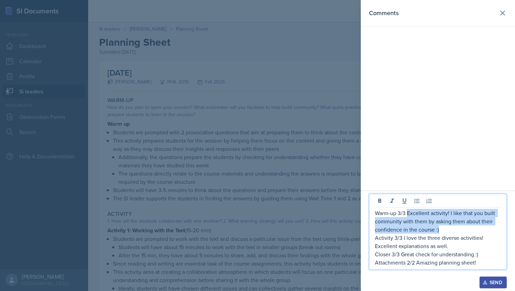
drag, startPoint x: 406, startPoint y: 213, endPoint x: 441, endPoint y: 233, distance: 39.7
click at [441, 233] on p "Warm-up 3/3 Excellent activity! I like that you built community with them by as…" at bounding box center [438, 221] width 126 height 25
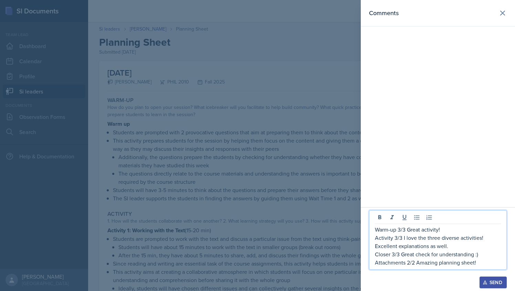
click at [434, 237] on p "Activity 3/3 I love the three diverse activities! Excellent explanations as wel…" at bounding box center [438, 242] width 126 height 17
drag, startPoint x: 449, startPoint y: 247, endPoint x: 435, endPoint y: 248, distance: 13.8
click at [435, 248] on p "Activity 3/3 I love the three diverse activities! Excellent explanations as wel…" at bounding box center [438, 242] width 126 height 17
click at [488, 242] on p "Activity 3/3 I love the three diverse activities! Excellent explanations as wel…" at bounding box center [438, 242] width 126 height 17
drag, startPoint x: 487, startPoint y: 240, endPoint x: 402, endPoint y: 238, distance: 85.0
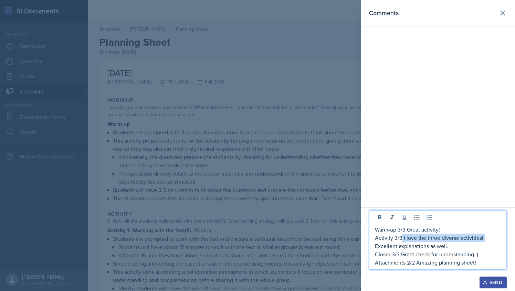
click at [402, 238] on p "Activity 3/3 I love the three diverse activities! Excellent explanations as wel…" at bounding box center [438, 242] width 126 height 17
click at [475, 250] on p "Activity 3/3 I love the diversity of your activities! Excellent explanations as…" at bounding box center [438, 242] width 126 height 17
click at [300, 184] on div at bounding box center [257, 145] width 515 height 291
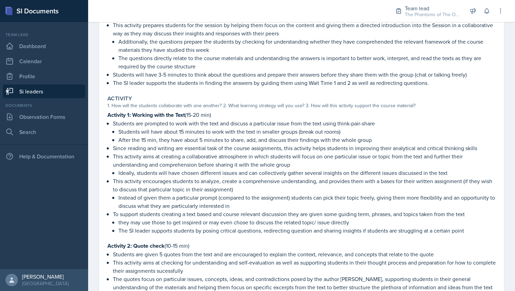
scroll to position [17, 0]
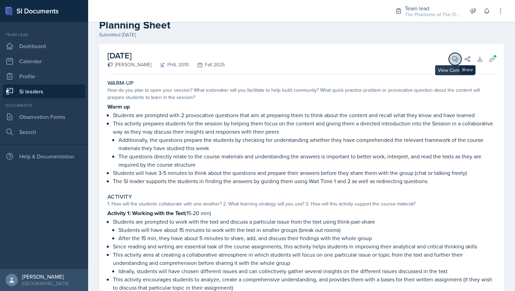
click at [452, 60] on icon at bounding box center [454, 59] width 5 height 5
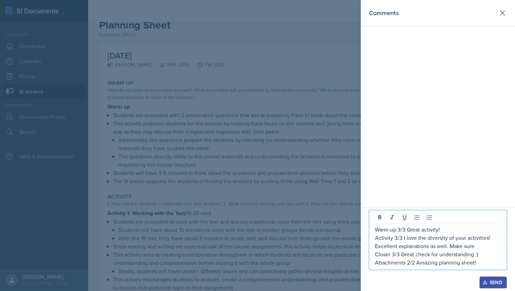
click at [481, 248] on p "Activity 3/3 I love the diversity of your activities! Excellent explanations as…" at bounding box center [438, 242] width 126 height 17
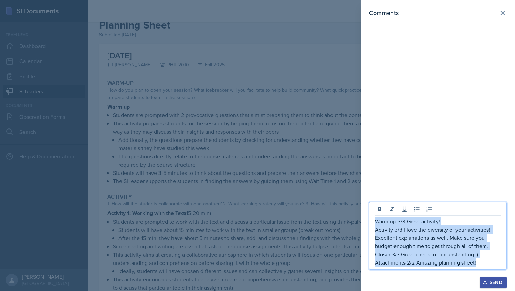
drag, startPoint x: 479, startPoint y: 264, endPoint x: 371, endPoint y: 221, distance: 116.0
click at [371, 221] on div "Warm-up 3/3 Great activity! Activity 3/3 I love the diversity of your activitie…" at bounding box center [438, 236] width 138 height 68
copy div "Warm-up 3/3 Great activity! Activity 3/3 I love the diversity of your activitie…"
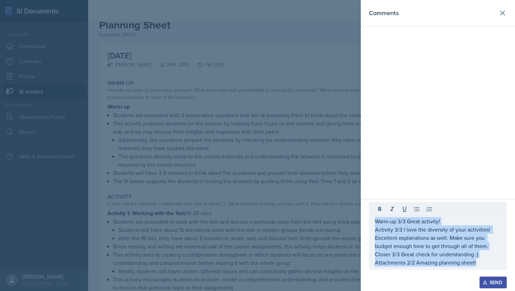
click at [495, 281] on div "Send" at bounding box center [493, 283] width 18 height 6
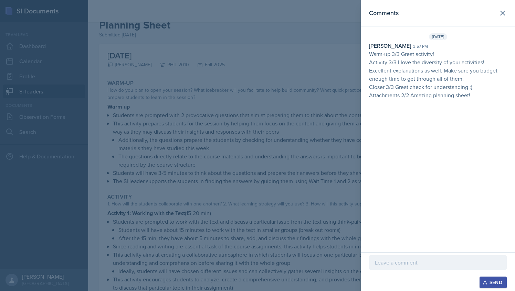
click at [159, 85] on div at bounding box center [257, 145] width 515 height 291
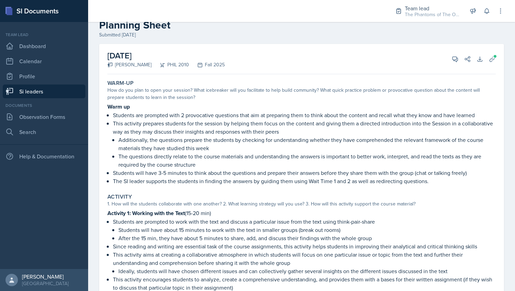
click at [36, 94] on link "Si leaders" at bounding box center [44, 92] width 83 height 14
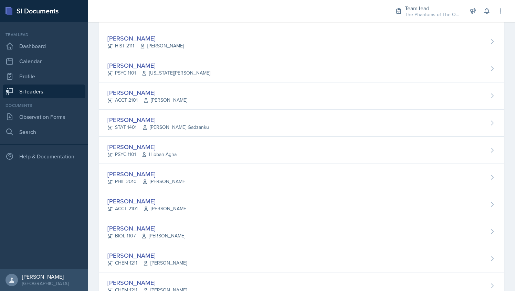
scroll to position [307, 0]
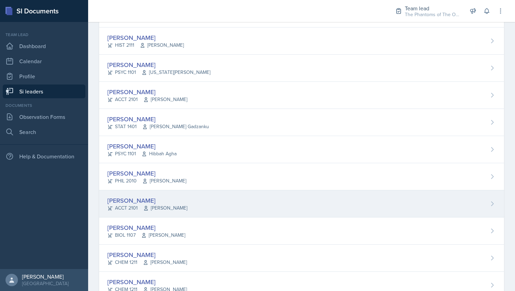
click at [187, 193] on div "[PERSON_NAME] ACCT 2101 [PERSON_NAME]" at bounding box center [301, 204] width 405 height 27
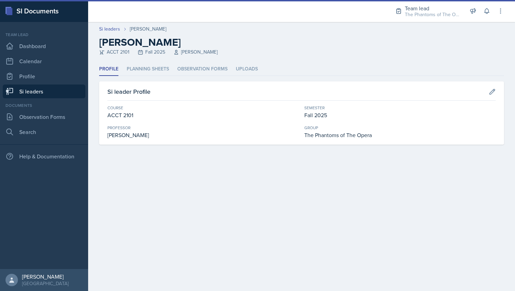
click at [149, 61] on header "Si leaders [PERSON_NAME] [PERSON_NAME] ACCT 2101 Fall 2025 [PERSON_NAME]" at bounding box center [301, 42] width 427 height 41
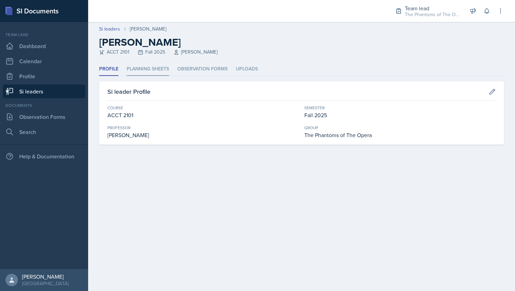
click at [153, 70] on li "Planning Sheets" at bounding box center [148, 69] width 42 height 13
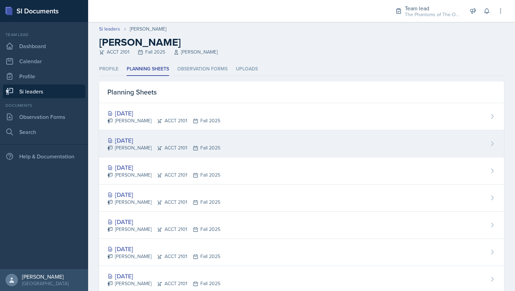
click at [164, 142] on div "[DATE]" at bounding box center [163, 140] width 113 height 9
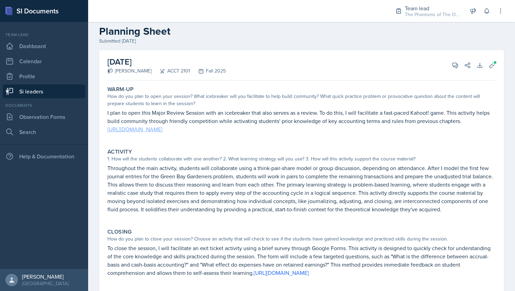
scroll to position [11, 0]
click at [454, 66] on button "View Comments" at bounding box center [455, 66] width 12 height 12
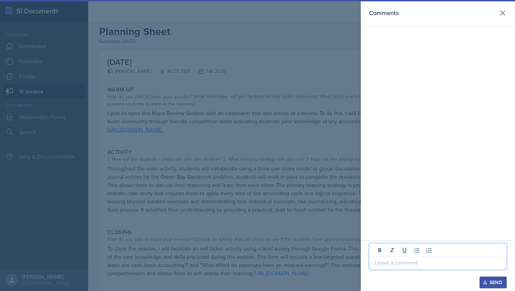
click at [399, 263] on p at bounding box center [438, 263] width 126 height 8
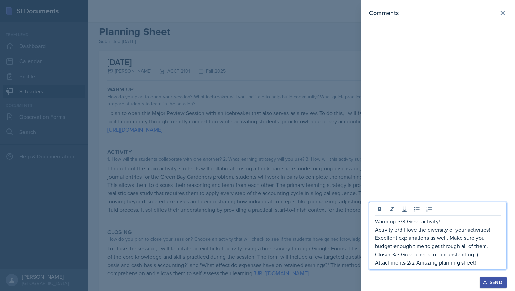
click at [441, 220] on p "Warm-up 3/3 Great activity!" at bounding box center [438, 221] width 126 height 8
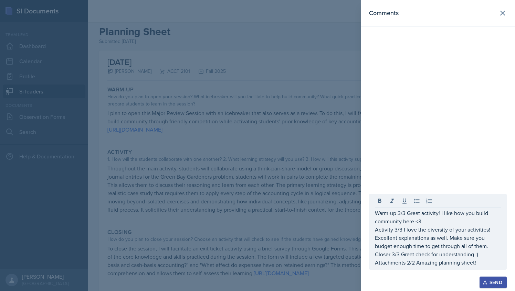
click at [288, 181] on div at bounding box center [257, 145] width 515 height 291
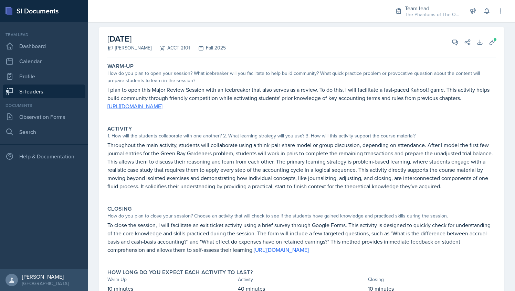
scroll to position [34, 0]
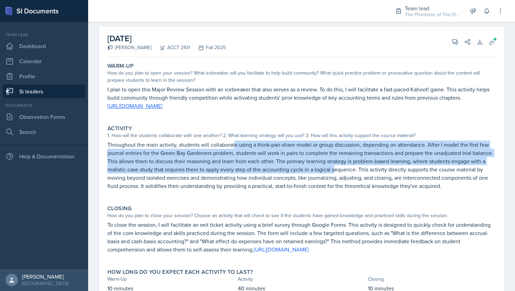
drag, startPoint x: 233, startPoint y: 147, endPoint x: 370, endPoint y: 171, distance: 138.4
click at [370, 171] on p "Throughout the main activity, students will collaborate using a think-pair-shar…" at bounding box center [301, 166] width 388 height 50
drag, startPoint x: 370, startPoint y: 171, endPoint x: 445, endPoint y: 46, distance: 146.3
click at [449, 46] on button "View Comments" at bounding box center [455, 42] width 12 height 12
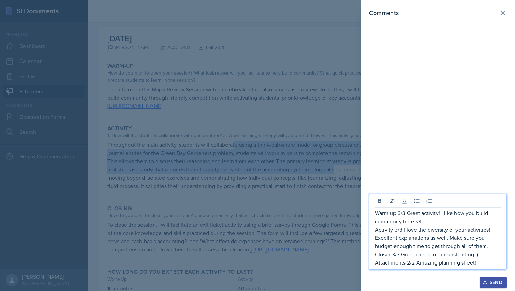
drag, startPoint x: 491, startPoint y: 247, endPoint x: 418, endPoint y: 231, distance: 74.9
click at [418, 231] on p "Activity 3/3 I love the diversity of your activities! Excellent explanations as…" at bounding box center [438, 238] width 126 height 25
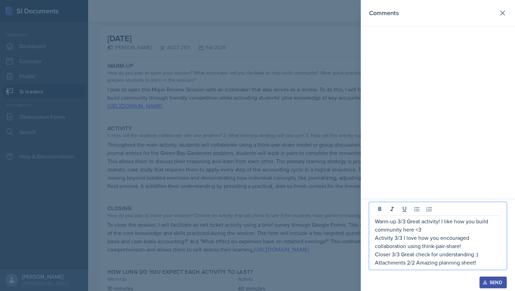
click at [193, 163] on div at bounding box center [257, 145] width 515 height 291
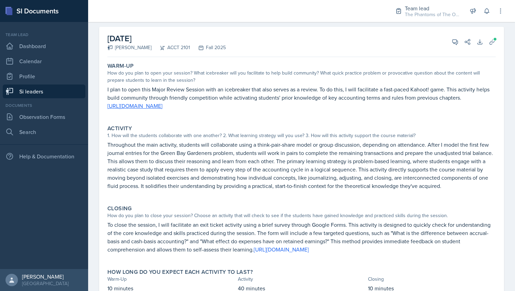
scroll to position [63, 0]
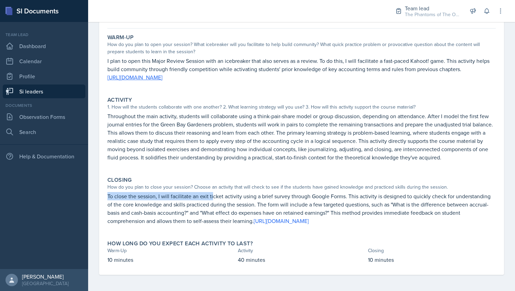
drag, startPoint x: 107, startPoint y: 195, endPoint x: 212, endPoint y: 199, distance: 104.7
click at [212, 199] on div "Closing How do you plan to close your session? Choose an activity that will che…" at bounding box center [302, 204] width 394 height 61
click at [359, 174] on div "Closing How do you plan to close your session? Choose an activity that will che…" at bounding box center [302, 204] width 394 height 61
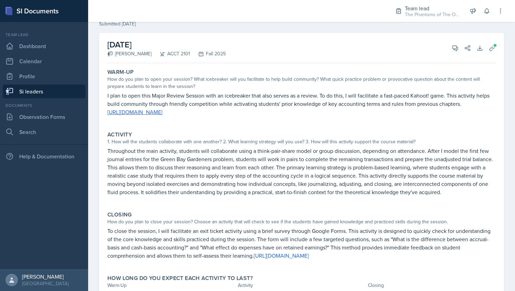
scroll to position [0, 0]
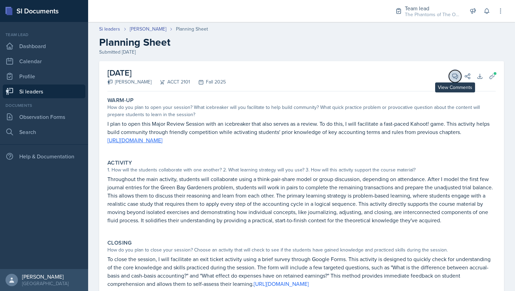
click at [450, 71] on button "View Comments" at bounding box center [455, 76] width 12 height 12
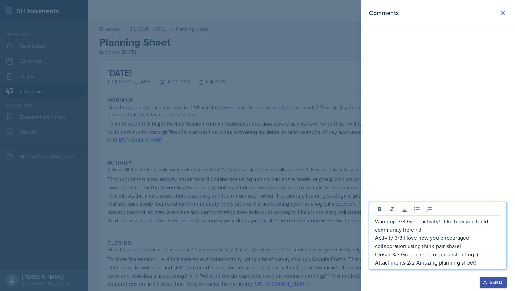
click at [481, 256] on p "Closer 3/3 Great check for understanding :)" at bounding box center [438, 254] width 126 height 8
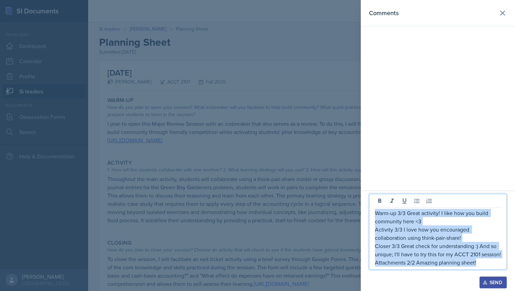
drag, startPoint x: 484, startPoint y: 265, endPoint x: 375, endPoint y: 213, distance: 120.4
click at [375, 213] on div "Warm-up 3/3 Great activity! I like how you build community here <3 Activity 3/3…" at bounding box center [438, 238] width 126 height 58
copy div "Warm-up 3/3 Great activity! I like how you build community here <3 Activity 3/3…"
click at [499, 284] on div "Send" at bounding box center [493, 283] width 18 height 6
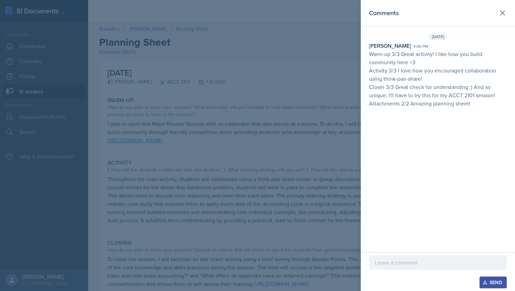
click at [257, 70] on div at bounding box center [257, 145] width 515 height 291
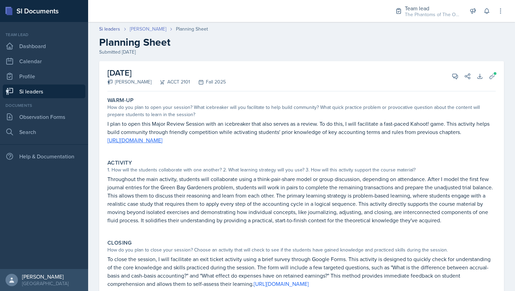
click at [140, 28] on link "[PERSON_NAME]" at bounding box center [148, 28] width 36 height 7
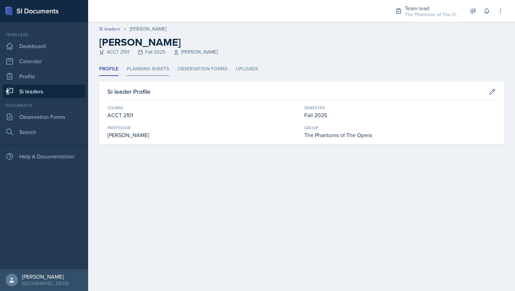
click at [157, 70] on li "Planning Sheets" at bounding box center [148, 69] width 42 height 13
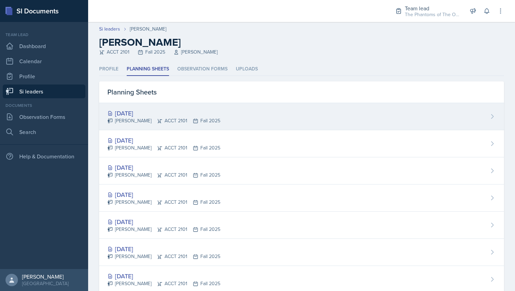
click at [156, 107] on div "[DATE] [PERSON_NAME] ACCT 2101 Fall 2025" at bounding box center [301, 116] width 405 height 27
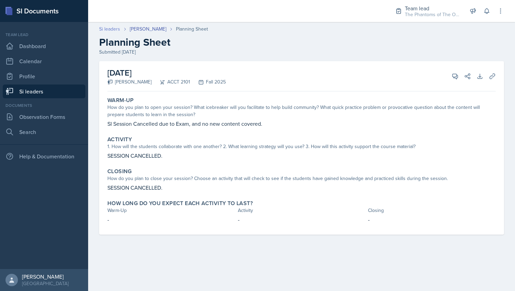
click at [110, 32] on link "Si leaders" at bounding box center [109, 28] width 21 height 7
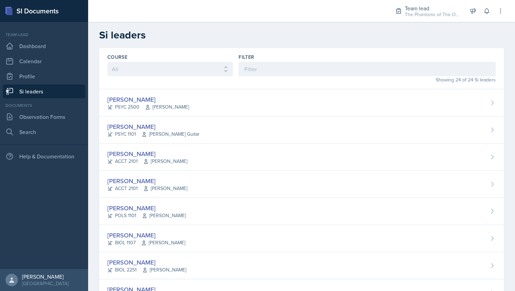
click at [54, 92] on link "Si leaders" at bounding box center [44, 92] width 83 height 14
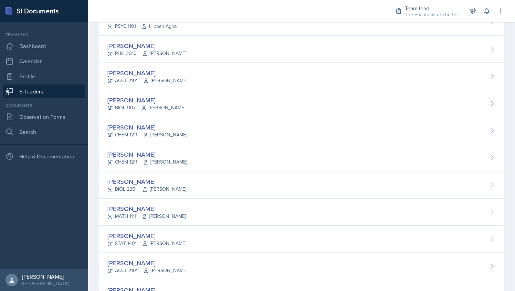
scroll to position [463, 0]
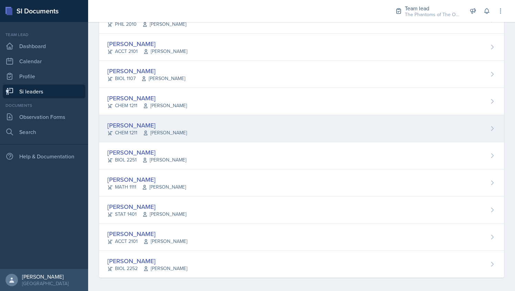
click at [259, 127] on div "[PERSON_NAME] CHEM 1211 [PERSON_NAME]" at bounding box center [301, 128] width 405 height 27
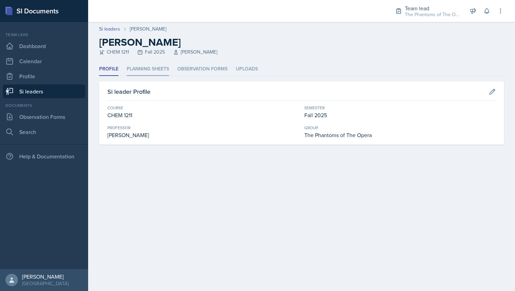
click at [149, 67] on li "Planning Sheets" at bounding box center [148, 69] width 42 height 13
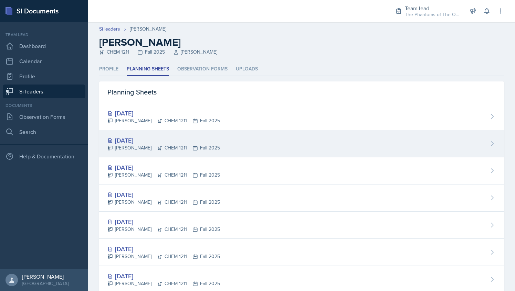
click at [165, 149] on div "[PERSON_NAME] CHEM 1211 Fall 2025" at bounding box center [163, 148] width 113 height 7
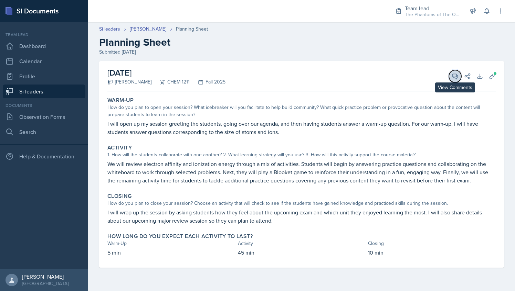
click at [459, 75] on button "View Comments" at bounding box center [455, 76] width 12 height 12
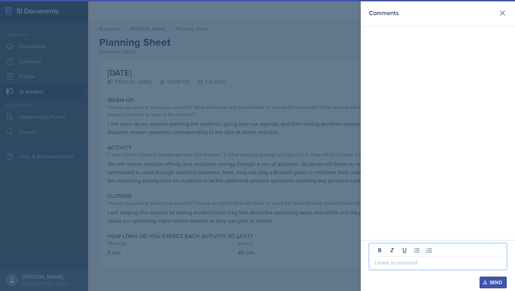
click at [401, 259] on p at bounding box center [438, 263] width 126 height 8
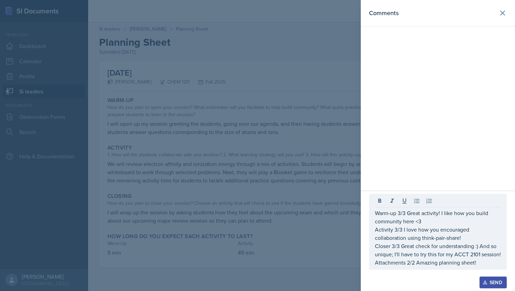
click at [261, 193] on div at bounding box center [257, 145] width 515 height 291
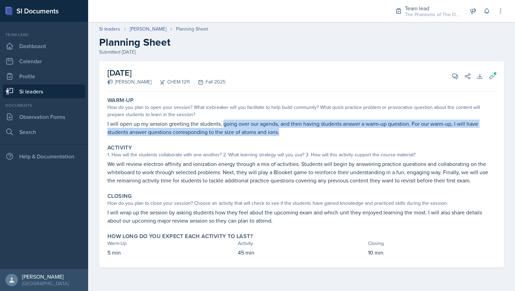
drag, startPoint x: 223, startPoint y: 122, endPoint x: 306, endPoint y: 131, distance: 83.4
click at [306, 131] on p "I will open up my session greeting the students, going over our agenda, and the…" at bounding box center [301, 128] width 388 height 17
drag, startPoint x: 306, startPoint y: 131, endPoint x: 324, endPoint y: 137, distance: 19.7
click at [324, 137] on div "Warm-Up How do you plan to open your session? What icebreaker will you facilita…" at bounding box center [302, 116] width 394 height 45
click at [454, 76] on icon at bounding box center [454, 76] width 7 height 7
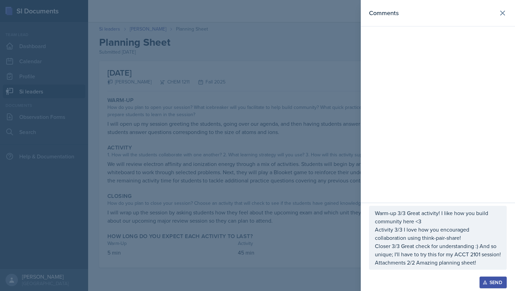
click at [457, 226] on p "Warm-up 3/3 Great activity! I like how you build community here <3" at bounding box center [438, 217] width 126 height 17
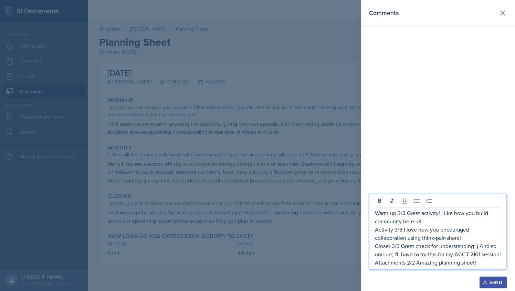
click at [399, 215] on p "Warm-up 3/3 Great activity! I like how you build community here <3" at bounding box center [438, 217] width 126 height 17
click at [401, 214] on p "Warm-up 3/3 Great activity! I like how you build community here <3" at bounding box center [438, 217] width 126 height 17
drag, startPoint x: 440, startPoint y: 213, endPoint x: 429, endPoint y: 226, distance: 17.8
click at [429, 226] on div "Warm-up 2/3 Great activity! I like how you build community here <3 Activity 3/3…" at bounding box center [438, 238] width 126 height 58
click at [419, 222] on p "Warm-up 2/3 Great activity! I like how you build community here <3" at bounding box center [438, 217] width 126 height 17
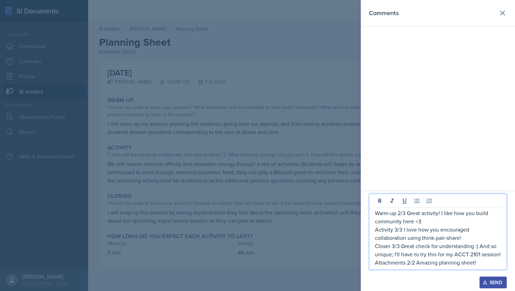
drag, startPoint x: 440, startPoint y: 214, endPoint x: 440, endPoint y: 219, distance: 4.9
click at [440, 219] on p "Warm-up 2/3 Great activity! I like how you build community here <3" at bounding box center [438, 217] width 126 height 17
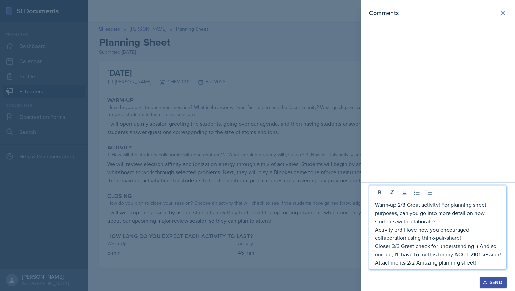
click at [255, 164] on div at bounding box center [257, 145] width 515 height 291
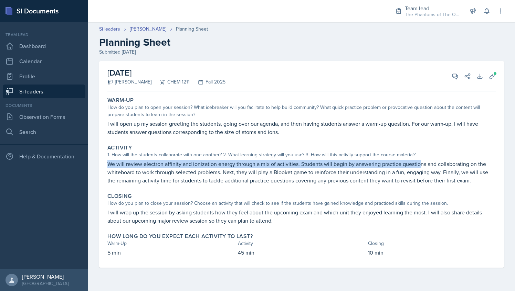
drag, startPoint x: 108, startPoint y: 164, endPoint x: 418, endPoint y: 168, distance: 309.7
click at [418, 168] on p "We will review electron affinity and ionization energy through a mix of activit…" at bounding box center [301, 172] width 388 height 25
drag, startPoint x: 418, startPoint y: 168, endPoint x: 370, endPoint y: 177, distance: 49.1
click at [370, 177] on p "We will review electron affinity and ionization energy through a mix of activit…" at bounding box center [301, 172] width 388 height 25
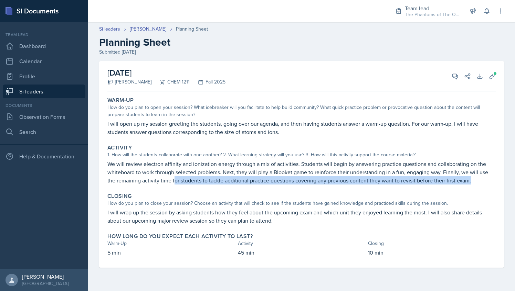
drag, startPoint x: 173, startPoint y: 180, endPoint x: 471, endPoint y: 181, distance: 298.0
click at [471, 181] on p "We will review electron affinity and ionization energy through a mix of activit…" at bounding box center [301, 172] width 388 height 25
drag, startPoint x: 471, startPoint y: 181, endPoint x: 451, endPoint y: 76, distance: 106.4
click at [451, 76] on icon at bounding box center [454, 76] width 7 height 7
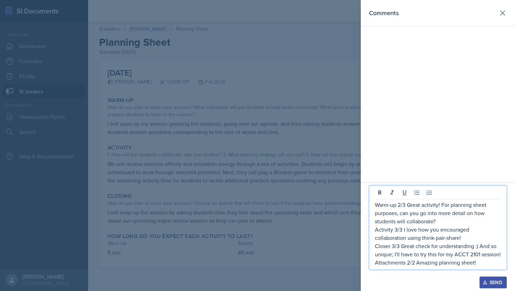
click at [395, 229] on p "Activity 3/3 I love how you encouraged collaboration using think-pair-share!" at bounding box center [438, 234] width 126 height 17
drag, startPoint x: 405, startPoint y: 230, endPoint x: 460, endPoint y: 237, distance: 54.9
click at [460, 237] on p "Activity 2/3 I love how you encouraged collaboration using think-pair-share!" at bounding box center [438, 234] width 126 height 17
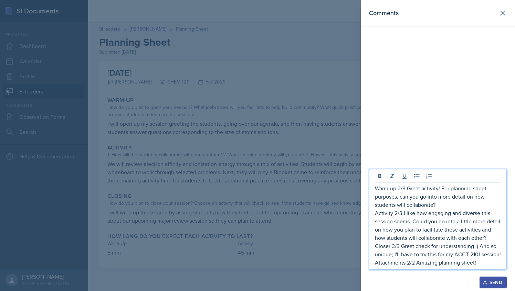
click at [263, 211] on div at bounding box center [257, 145] width 515 height 291
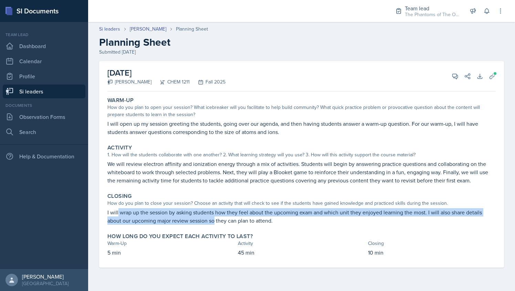
drag, startPoint x: 118, startPoint y: 214, endPoint x: 252, endPoint y: 235, distance: 135.4
click at [252, 235] on div "Warm-Up How do you plan to open your session? What icebreaker will you facilita…" at bounding box center [301, 181] width 388 height 174
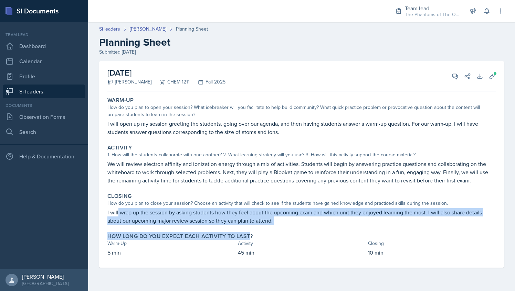
click at [252, 235] on label "How long do you expect each activity to last?" at bounding box center [179, 236] width 145 height 7
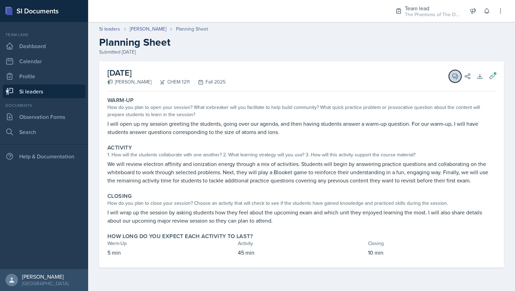
click at [453, 76] on icon at bounding box center [454, 76] width 7 height 7
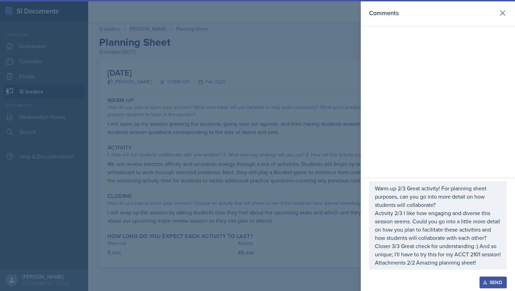
click at [458, 257] on p "Closer 3/3 Great check for understanding :) And so unique; I'll have to try thi…" at bounding box center [438, 250] width 126 height 17
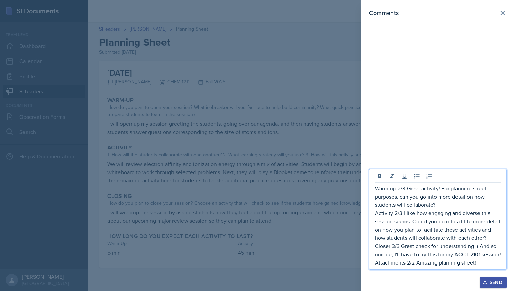
click at [406, 247] on p "Closer 3/3 Great check for understanding :) And so unique; I'll have to try thi…" at bounding box center [438, 250] width 126 height 17
drag, startPoint x: 474, startPoint y: 246, endPoint x: 507, endPoint y: 255, distance: 34.8
click at [507, 255] on div "Warm-up 2/3 Great activity! For planning sheet purposes, can you go into more d…" at bounding box center [438, 228] width 154 height 125
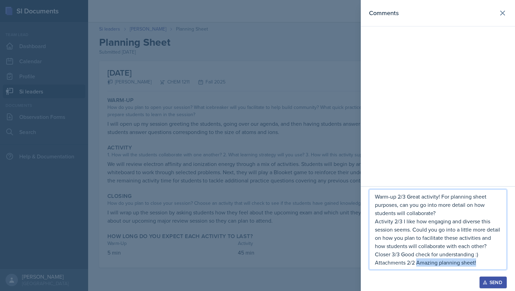
drag, startPoint x: 480, startPoint y: 264, endPoint x: 417, endPoint y: 264, distance: 63.0
click at [417, 264] on p "Attachments 2/2 Amazing planning sheet!" at bounding box center [438, 263] width 126 height 8
drag, startPoint x: 417, startPoint y: 264, endPoint x: 372, endPoint y: 197, distance: 80.5
click at [372, 197] on div "Warm-up 2/3 Great activity! For planning sheet purposes, can you go into more d…" at bounding box center [438, 230] width 138 height 81
copy div "Warm-up 2/3 Great activity! For planning sheet purposes, can you go into more d…"
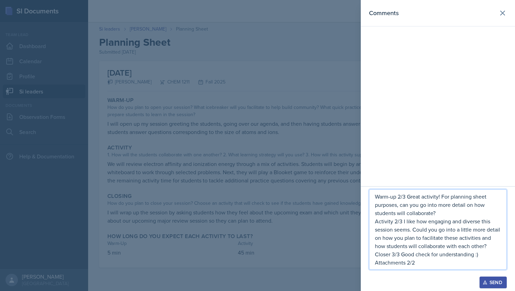
click at [498, 283] on div "Send" at bounding box center [493, 283] width 18 height 6
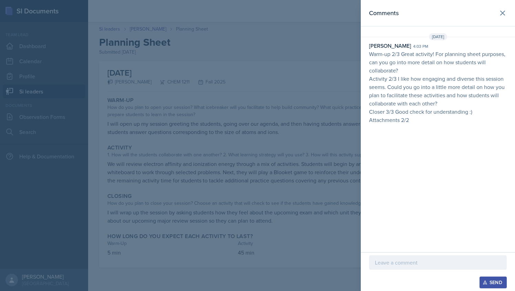
click at [254, 110] on div at bounding box center [257, 145] width 515 height 291
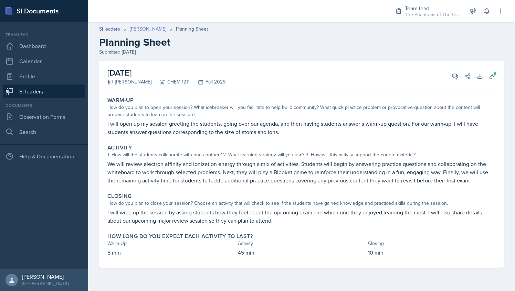
click at [138, 26] on link "[PERSON_NAME]" at bounding box center [148, 28] width 36 height 7
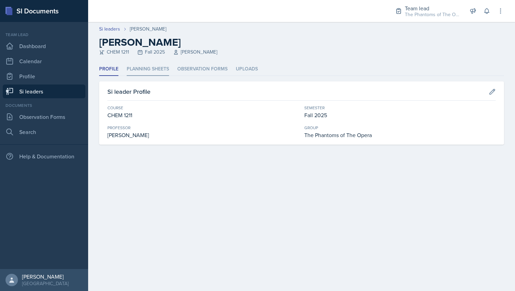
click at [149, 69] on li "Planning Sheets" at bounding box center [148, 69] width 42 height 13
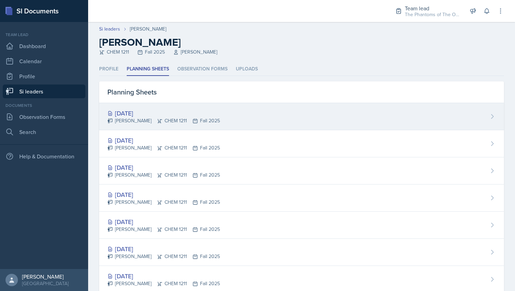
click at [169, 124] on div "[PERSON_NAME] CHEM 1211 Fall 2025" at bounding box center [163, 120] width 113 height 7
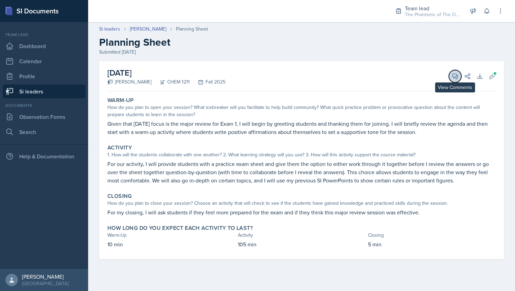
click at [455, 76] on icon at bounding box center [454, 76] width 5 height 5
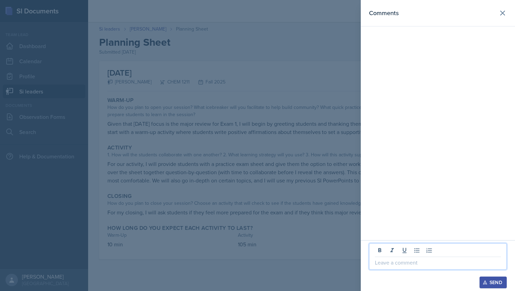
click at [388, 261] on p at bounding box center [438, 263] width 126 height 8
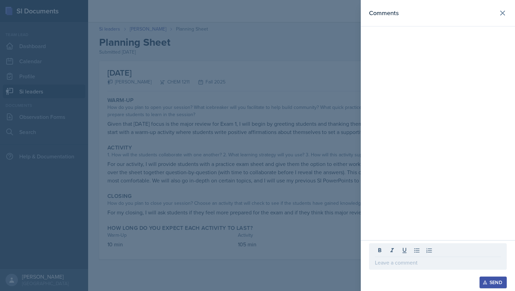
click at [245, 222] on div at bounding box center [257, 145] width 515 height 291
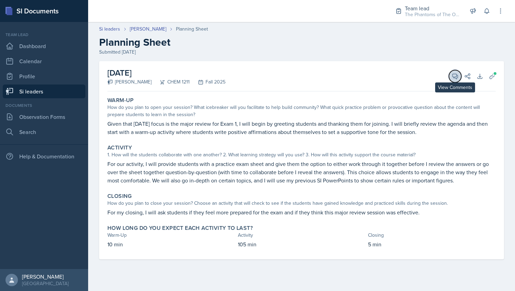
click at [451, 77] on icon at bounding box center [454, 76] width 7 height 7
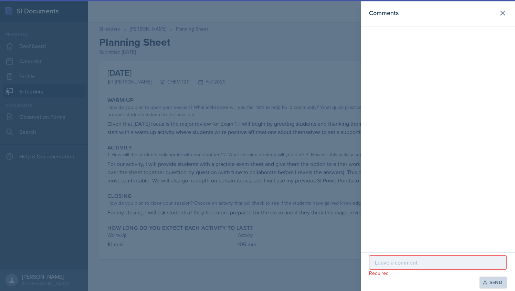
click at [406, 264] on p at bounding box center [438, 263] width 126 height 8
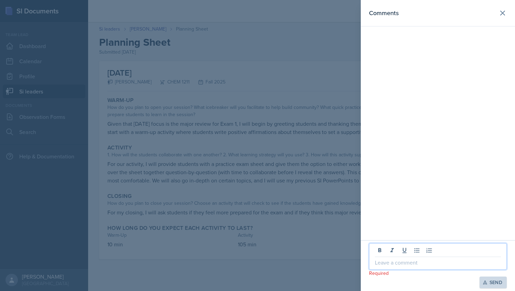
paste div
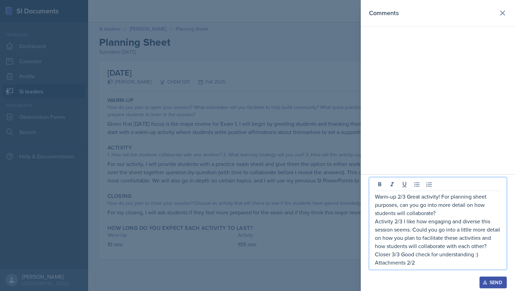
click at [397, 257] on p "Closer 3/3 Good check for understanding :)" at bounding box center [438, 254] width 126 height 8
click at [394, 255] on p "Closer 3/3 Good check for understanding :)" at bounding box center [438, 254] width 126 height 8
drag, startPoint x: 399, startPoint y: 256, endPoint x: 489, endPoint y: 254, distance: 89.1
click at [489, 254] on p "Closer 1/3 Good check for understanding :)" at bounding box center [438, 254] width 126 height 8
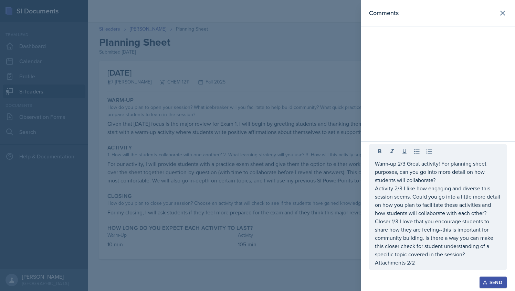
click at [323, 181] on div at bounding box center [257, 145] width 515 height 291
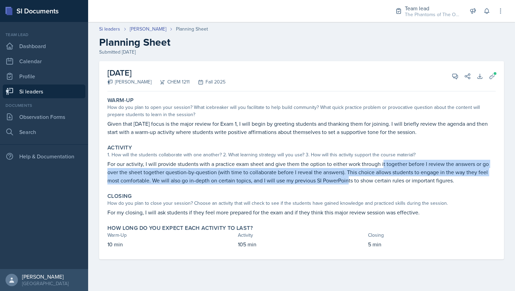
drag, startPoint x: 382, startPoint y: 164, endPoint x: 349, endPoint y: 177, distance: 36.3
click at [349, 177] on p "For our activity, I will provide students with a practice exam sheet and give t…" at bounding box center [301, 172] width 388 height 25
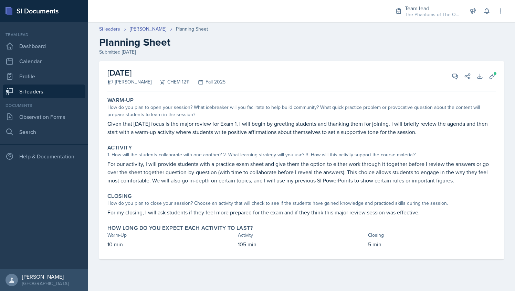
drag, startPoint x: 349, startPoint y: 177, endPoint x: 354, endPoint y: 182, distance: 7.8
click at [354, 182] on p "For our activity, I will provide students with a practice exam sheet and give t…" at bounding box center [301, 172] width 388 height 25
click at [454, 78] on icon at bounding box center [454, 76] width 5 height 5
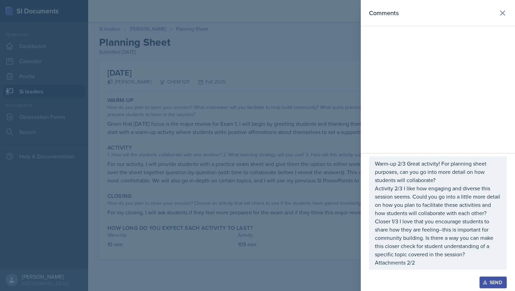
click at [395, 190] on p "Activity 2/3 I like how engaging and diverse this session seems. Could you go i…" at bounding box center [438, 200] width 126 height 33
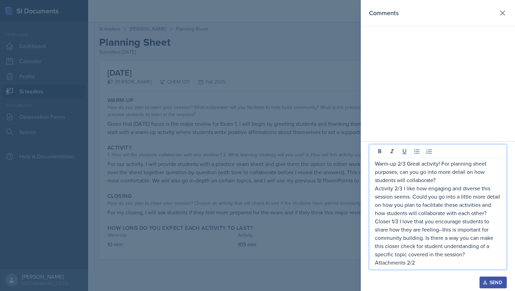
click at [399, 189] on p "Activity 2/3 I like how engaging and diverse this session seems. Could you go i…" at bounding box center [438, 200] width 126 height 33
click at [399, 188] on p "Activity 2/3 I like how engaging and diverse this session seems. Could you go i…" at bounding box center [438, 200] width 126 height 33
click at [396, 188] on p "Activity 2/3 I like how engaging and diverse this session seems. Could you go i…" at bounding box center [438, 200] width 126 height 33
drag, startPoint x: 402, startPoint y: 189, endPoint x: 491, endPoint y: 213, distance: 91.8
click at [491, 213] on p "Activity 3/3 I like how engaging and diverse this session seems. Could you go i…" at bounding box center [438, 200] width 126 height 33
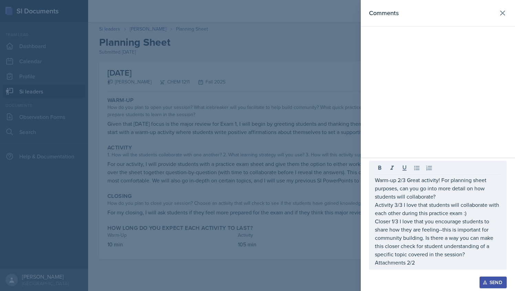
click at [292, 141] on div at bounding box center [257, 145] width 515 height 291
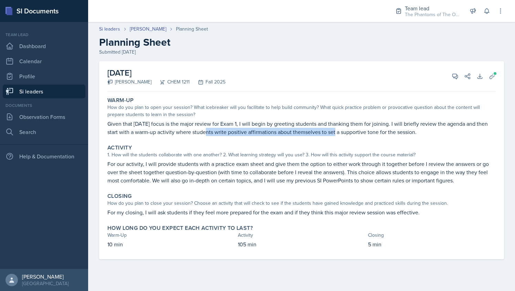
drag, startPoint x: 202, startPoint y: 133, endPoint x: 332, endPoint y: 128, distance: 130.2
click at [332, 128] on p "Given that [DATE] focus is the major review for Exam 1, I will begin by greetin…" at bounding box center [301, 128] width 388 height 17
click at [455, 75] on icon at bounding box center [454, 76] width 7 height 7
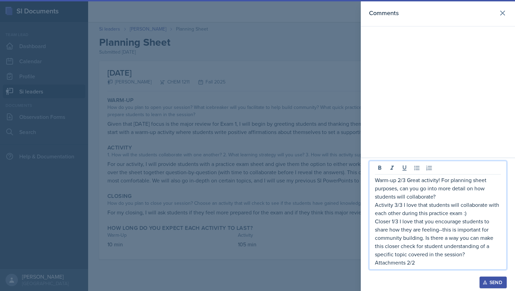
click at [457, 188] on p "Warm-up 2/3 Great activity! For planning sheet purposes, can you go into more d…" at bounding box center [438, 188] width 126 height 25
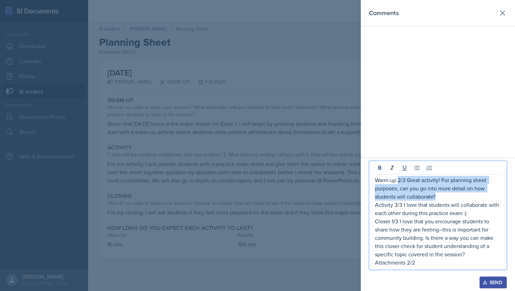
drag, startPoint x: 435, startPoint y: 198, endPoint x: 397, endPoint y: 183, distance: 40.8
click at [397, 183] on p "Warm-up 2/3 Great activity! For planning sheet purposes, can you go into more d…" at bounding box center [438, 188] width 126 height 25
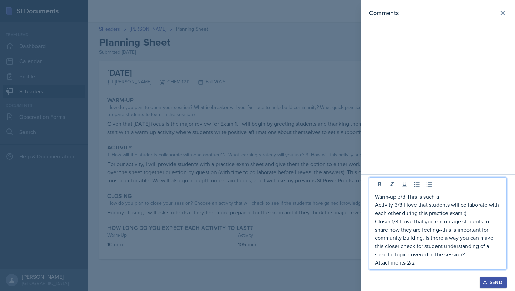
click at [393, 222] on p "Closer 1/3 I love that you encourage students to share how they are feeling--th…" at bounding box center [438, 237] width 126 height 41
click at [453, 194] on p "Warm-up 3/3 This is such a" at bounding box center [438, 197] width 126 height 8
drag, startPoint x: 421, startPoint y: 267, endPoint x: 371, endPoint y: 188, distance: 93.7
click at [371, 188] on div "Warm-up 3/3 This is such a cute warm-up! LOVE it! Activity 3/3 I love that stud…" at bounding box center [438, 224] width 138 height 93
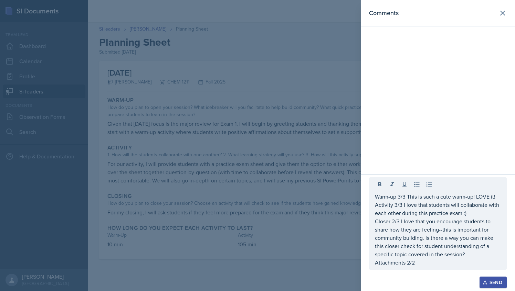
click at [487, 277] on div at bounding box center [438, 273] width 138 height 7
click at [489, 282] on div "Send" at bounding box center [493, 283] width 18 height 6
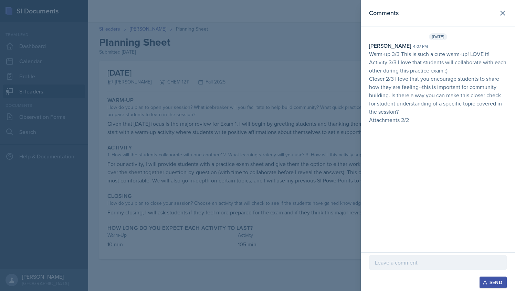
click at [275, 104] on div at bounding box center [257, 145] width 515 height 291
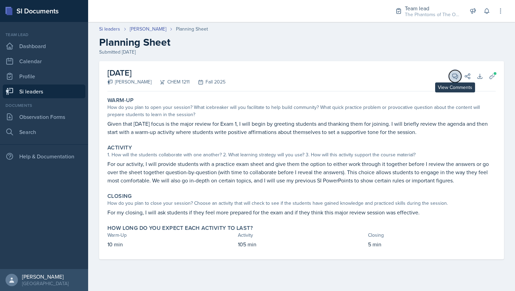
click at [458, 80] on button "View Comments" at bounding box center [455, 76] width 12 height 12
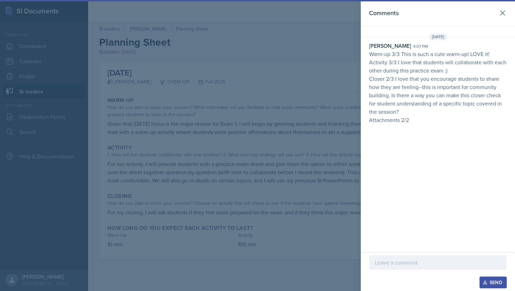
click at [248, 107] on div at bounding box center [257, 145] width 515 height 291
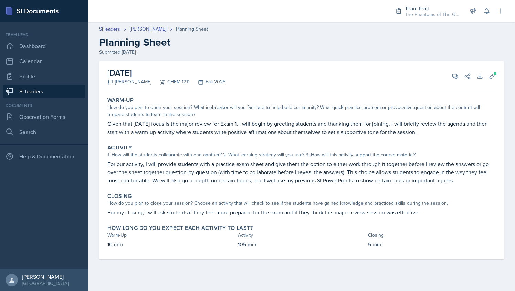
click at [68, 96] on link "Si leaders" at bounding box center [44, 92] width 83 height 14
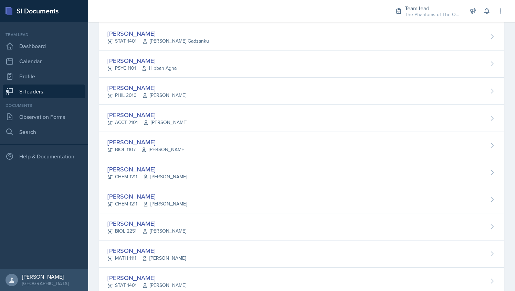
scroll to position [463, 0]
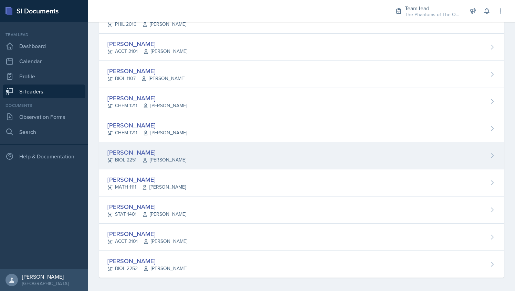
click at [209, 158] on div "[PERSON_NAME] BIOL 2251 Vennece [PERSON_NAME]" at bounding box center [301, 155] width 405 height 27
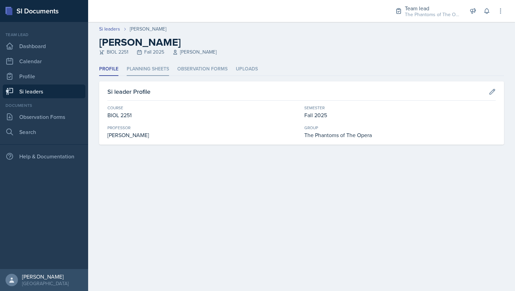
click at [146, 72] on li "Planning Sheets" at bounding box center [148, 69] width 42 height 13
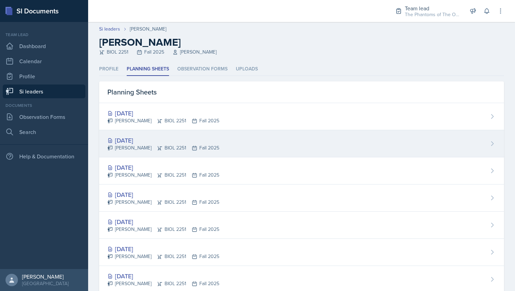
click at [163, 136] on div "[DATE]" at bounding box center [163, 140] width 112 height 9
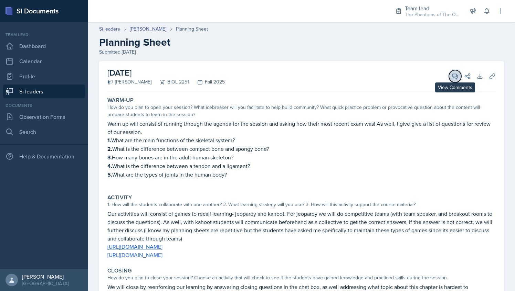
click at [449, 80] on button "View Comments" at bounding box center [455, 76] width 12 height 12
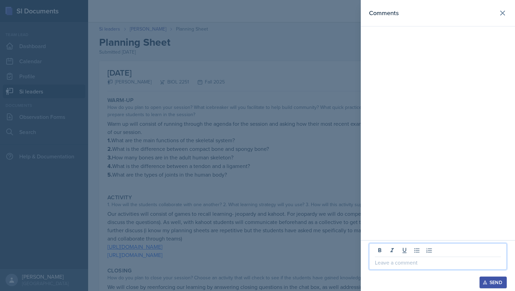
drag, startPoint x: 397, startPoint y: 261, endPoint x: 381, endPoint y: 266, distance: 17.4
click at [381, 266] on p at bounding box center [438, 263] width 126 height 8
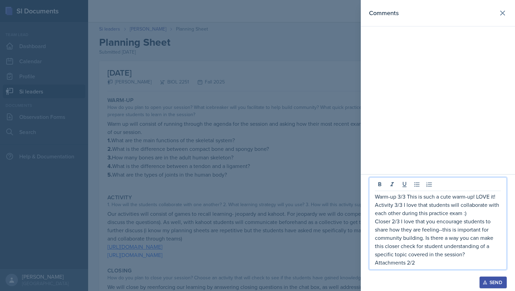
click at [278, 128] on div at bounding box center [257, 145] width 515 height 291
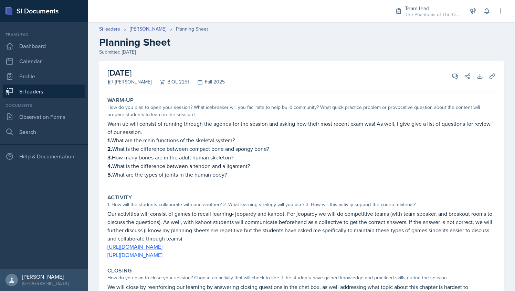
click at [446, 78] on div "View Comments Comments Warm-up 3/3 This is such a cute warm-up! LOVE it! Activi…" at bounding box center [458, 76] width 25 height 7
click at [451, 74] on icon at bounding box center [454, 76] width 7 height 7
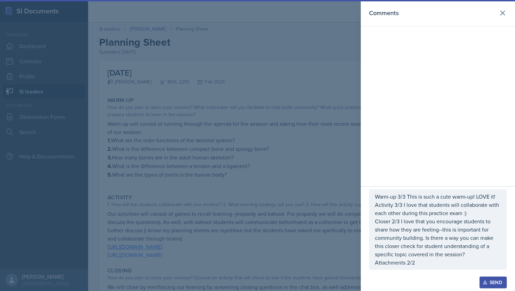
click at [447, 74] on section "Comments Warm-up 3/3 This is such a cute warm-up! LOVE it! Activity 3/3 I love …" at bounding box center [438, 145] width 154 height 291
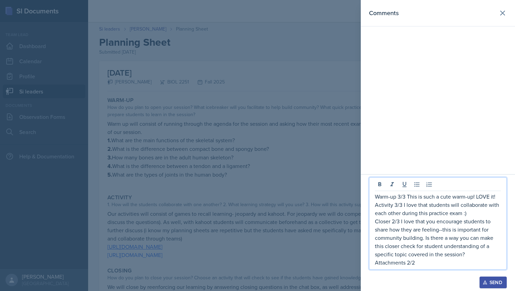
click at [446, 197] on p "Warm-up 3/3 This is such a cute warm-up! LOVE it!" at bounding box center [438, 197] width 126 height 8
click at [292, 172] on div at bounding box center [257, 145] width 515 height 291
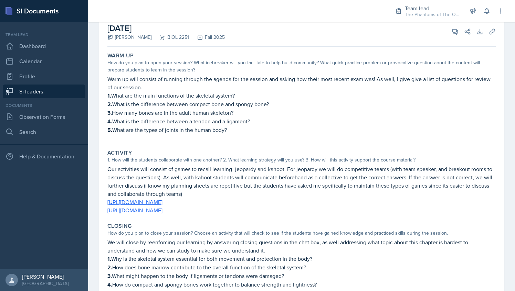
scroll to position [44, 0]
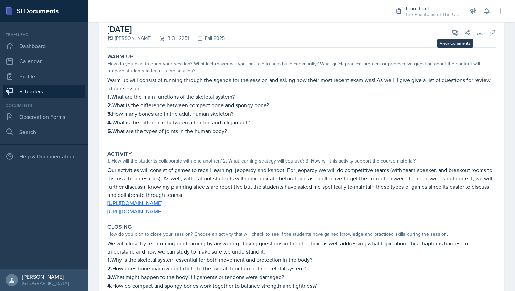
click at [448, 24] on div "[DATE] [PERSON_NAME] BIOL 2251 Fall 2025 View Comments Comments Warm-up 3/3 Thi…" at bounding box center [301, 33] width 388 height 30
click at [451, 32] on icon at bounding box center [454, 32] width 7 height 7
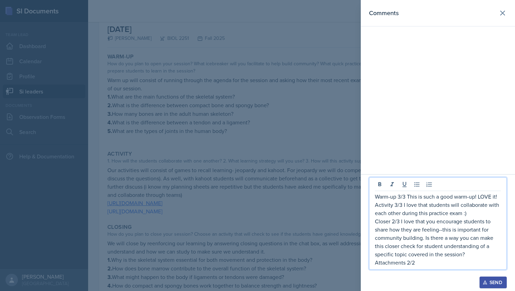
drag, startPoint x: 428, startPoint y: 205, endPoint x: 471, endPoint y: 215, distance: 44.2
click at [471, 215] on p "Activity 3/3 I love that students will collaborate with each other during this …" at bounding box center [438, 209] width 126 height 17
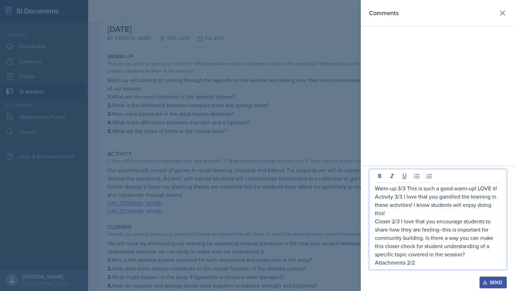
click at [416, 226] on p "Closer 2/3 I love that you encourage students to share how they are feeling--th…" at bounding box center [438, 237] width 126 height 41
click at [396, 222] on p "Closer 2/3 I love that you encourage students to share how they are feeling--th…" at bounding box center [438, 237] width 126 height 41
click at [395, 222] on p "Closer 2/3 I love that you encourage students to share how they are feeling--th…" at bounding box center [438, 237] width 126 height 41
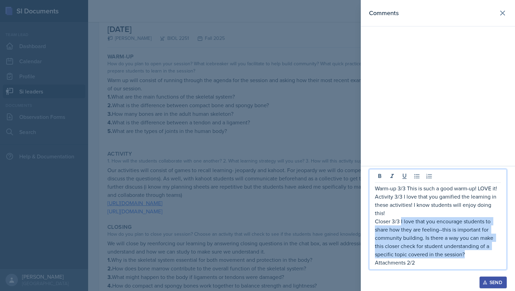
drag, startPoint x: 400, startPoint y: 222, endPoint x: 470, endPoint y: 255, distance: 77.2
click at [470, 255] on p "Closer 3/3 I love that you encourage students to share how they are feeling--th…" at bounding box center [438, 237] width 126 height 41
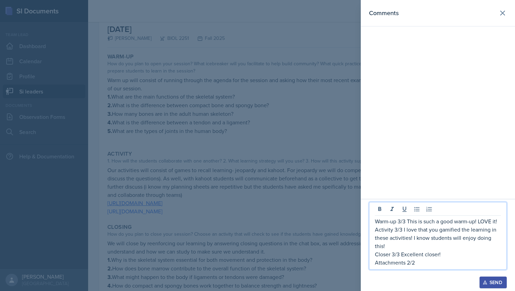
drag, startPoint x: 420, startPoint y: 261, endPoint x: 375, endPoint y: 223, distance: 59.1
click at [375, 223] on div "Warm-up 3/3 This is such a good warm-up! LOVE it! Activity 3/3 I love that you …" at bounding box center [438, 242] width 126 height 50
click at [484, 282] on icon "button" at bounding box center [485, 283] width 4 height 4
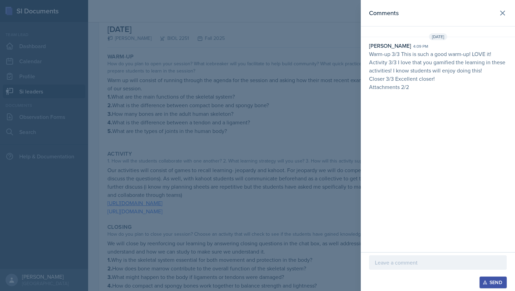
click at [242, 89] on div at bounding box center [257, 145] width 515 height 291
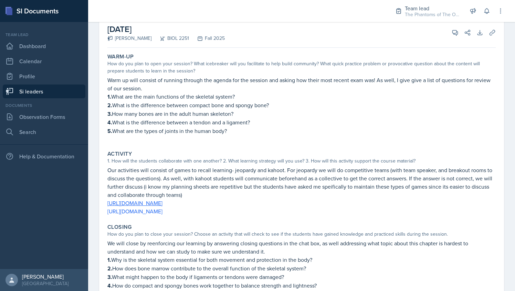
scroll to position [7, 0]
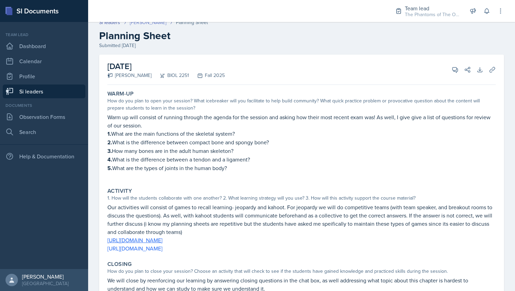
click at [138, 23] on link "[PERSON_NAME]" at bounding box center [148, 22] width 36 height 7
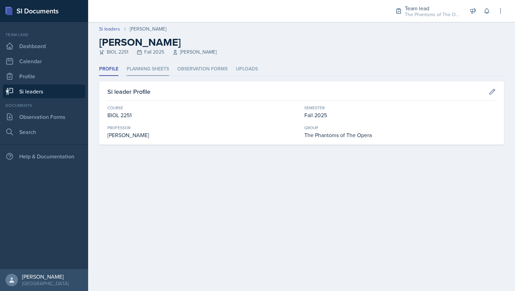
click at [155, 70] on li "Planning Sheets" at bounding box center [148, 69] width 42 height 13
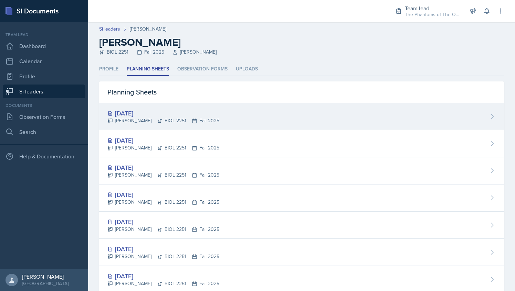
click at [172, 109] on div "[DATE]" at bounding box center [163, 113] width 112 height 9
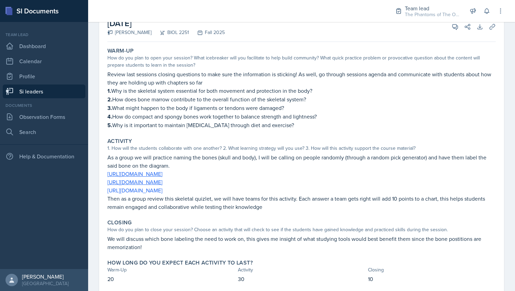
scroll to position [23, 0]
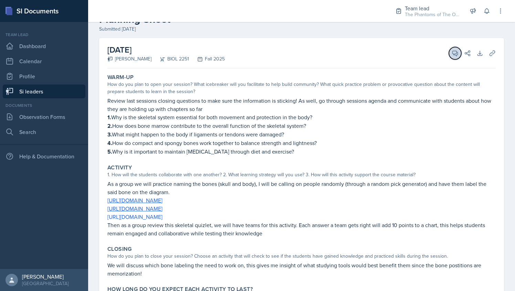
click at [452, 53] on icon at bounding box center [454, 53] width 5 height 5
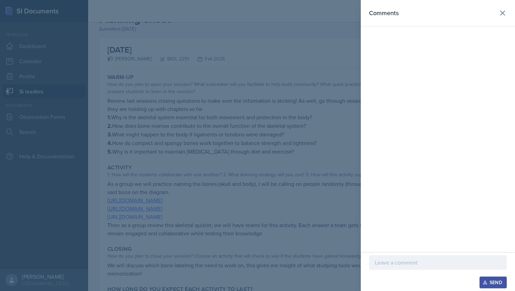
click at [420, 261] on p at bounding box center [438, 263] width 126 height 8
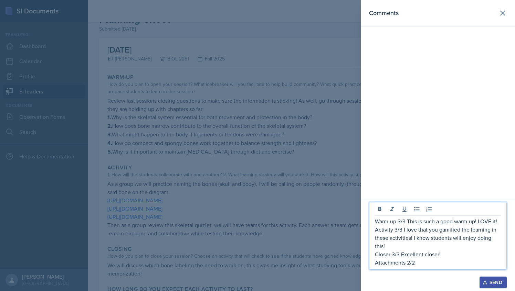
click at [265, 147] on div at bounding box center [257, 145] width 515 height 291
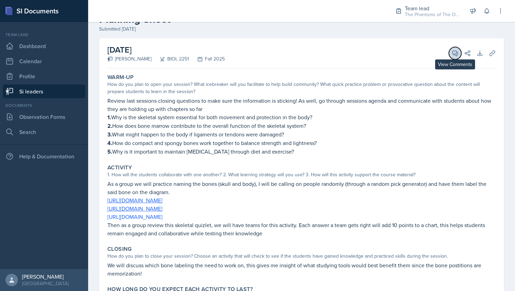
click at [451, 52] on icon at bounding box center [454, 53] width 7 height 7
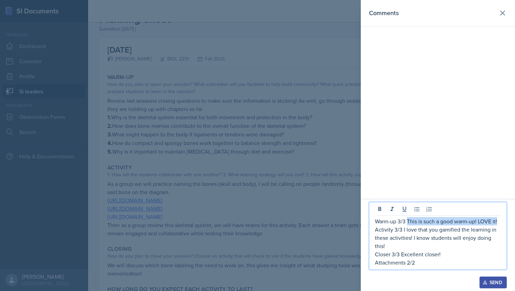
drag, startPoint x: 407, startPoint y: 220, endPoint x: 499, endPoint y: 221, distance: 92.2
click at [499, 221] on p "Warm-up 3/3 This is such a good warm-up! LOVE it!" at bounding box center [438, 221] width 126 height 8
click at [403, 230] on p "Activity 3/3 I love that you gamified the learning in these activities! I know …" at bounding box center [438, 238] width 126 height 25
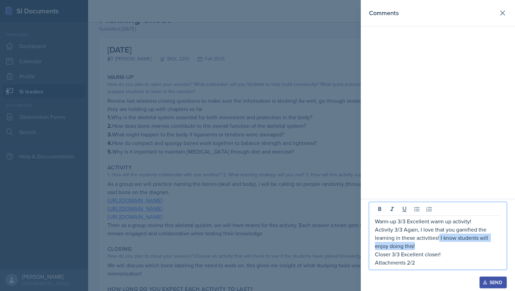
drag, startPoint x: 439, startPoint y: 239, endPoint x: 444, endPoint y: 247, distance: 10.2
click at [444, 247] on p "Activity 3/3 Again, I love that you gamified the learning in these activities! …" at bounding box center [438, 238] width 126 height 25
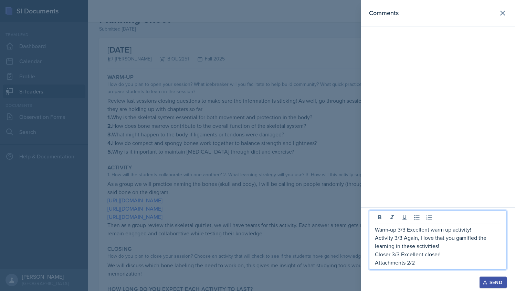
click at [413, 255] on p "Closer 3/3 Excellent closer!" at bounding box center [438, 254] width 126 height 8
click at [423, 264] on p "Attachments 2/2" at bounding box center [438, 263] width 126 height 8
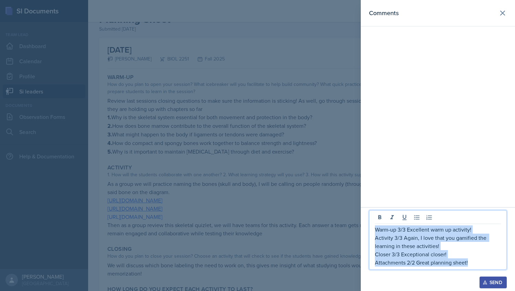
drag, startPoint x: 469, startPoint y: 263, endPoint x: 374, endPoint y: 228, distance: 101.2
click at [375, 228] on div "Warm-up 3/3 Excellent warm up activity! Activity 3/3 Again, I love that you gam…" at bounding box center [438, 246] width 126 height 41
click at [491, 285] on div "Send" at bounding box center [493, 283] width 18 height 6
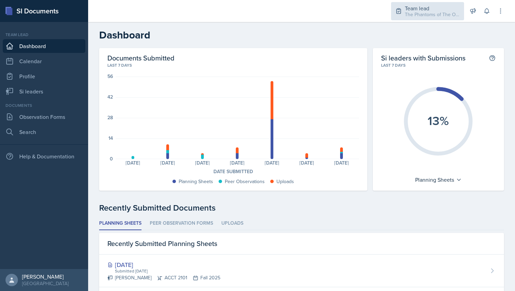
click at [429, 11] on div "The Phantoms of The Opera / Fall 2025" at bounding box center [432, 14] width 55 height 7
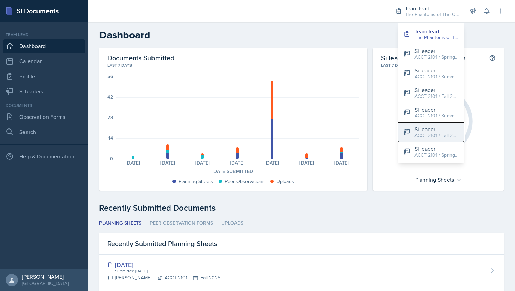
click at [421, 127] on div "Si leader" at bounding box center [436, 129] width 44 height 8
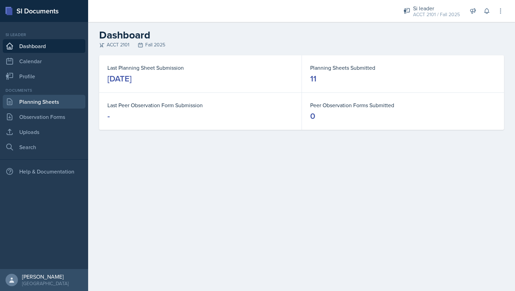
click at [65, 98] on link "Planning Sheets" at bounding box center [44, 102] width 83 height 14
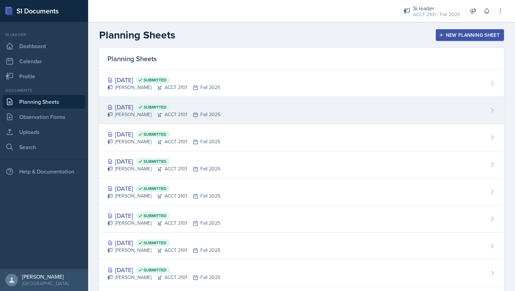
click at [154, 101] on div "Sep 23rd, 2025 Submitted Milla Eldridge ACCT 2101 Fall 2025" at bounding box center [301, 110] width 405 height 27
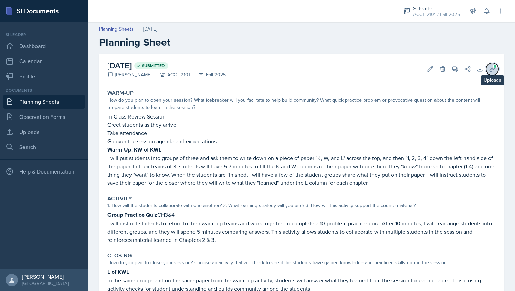
click at [486, 65] on button "Uploads" at bounding box center [492, 69] width 12 height 12
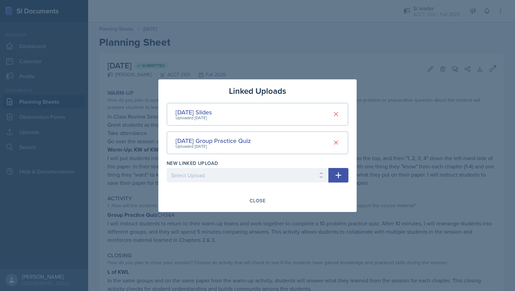
click at [444, 188] on div at bounding box center [257, 145] width 515 height 291
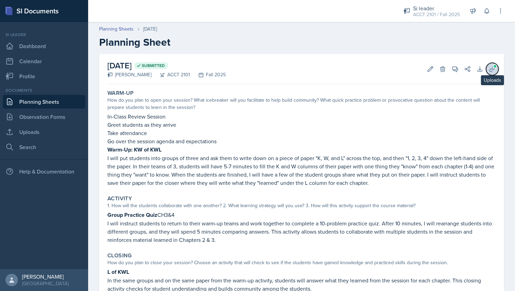
click at [489, 68] on icon at bounding box center [492, 69] width 7 height 7
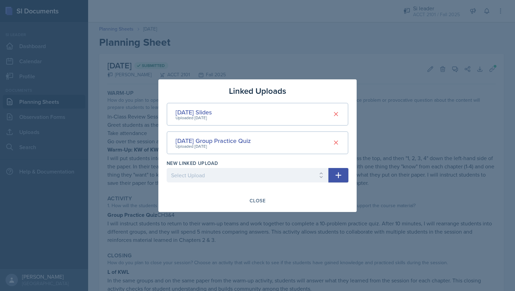
click at [295, 43] on div at bounding box center [257, 145] width 515 height 291
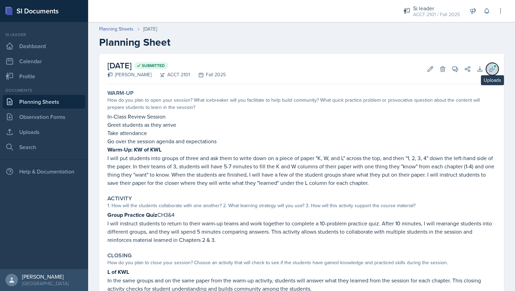
click at [489, 72] on icon at bounding box center [492, 69] width 7 height 7
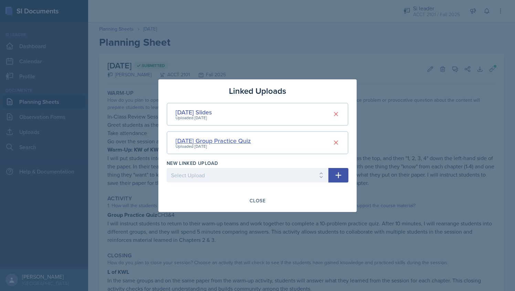
click at [215, 139] on div "Sep 23 Group Practice Quiz" at bounding box center [212, 140] width 75 height 9
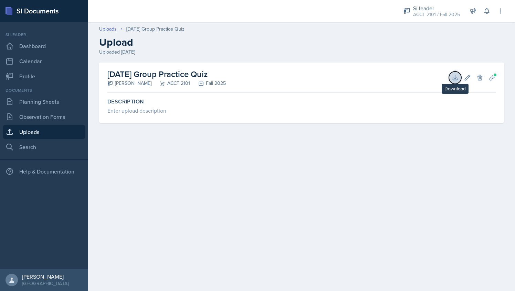
click at [456, 77] on icon at bounding box center [454, 77] width 7 height 7
